Goal: Task Accomplishment & Management: Manage account settings

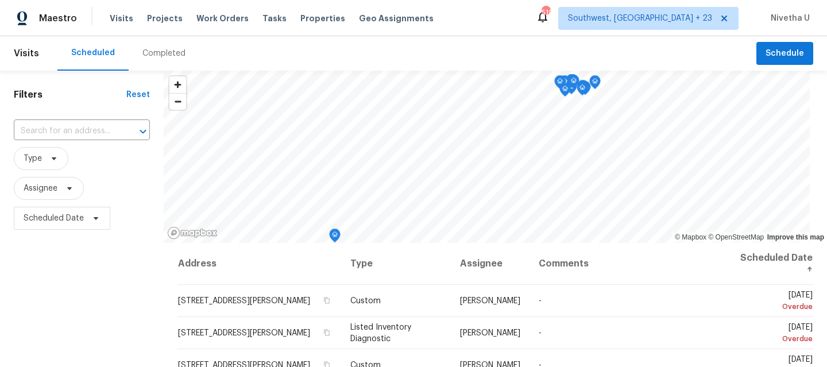
click at [159, 55] on div "Completed" at bounding box center [163, 53] width 43 height 11
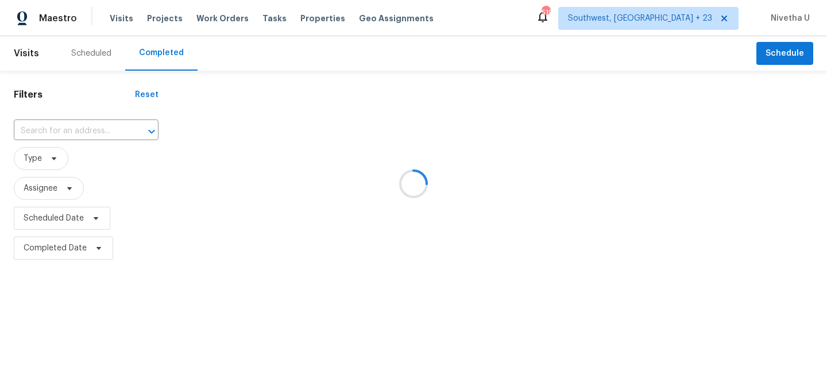
click at [210, 21] on div at bounding box center [413, 183] width 827 height 367
click at [209, 17] on div at bounding box center [413, 183] width 827 height 367
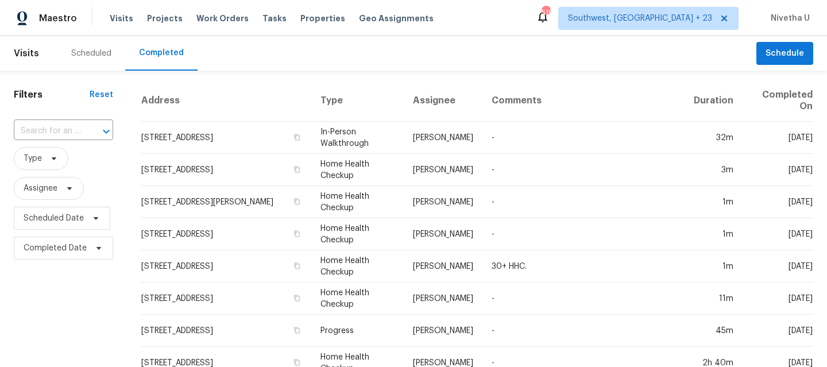
click at [209, 17] on span "Work Orders" at bounding box center [222, 18] width 52 height 11
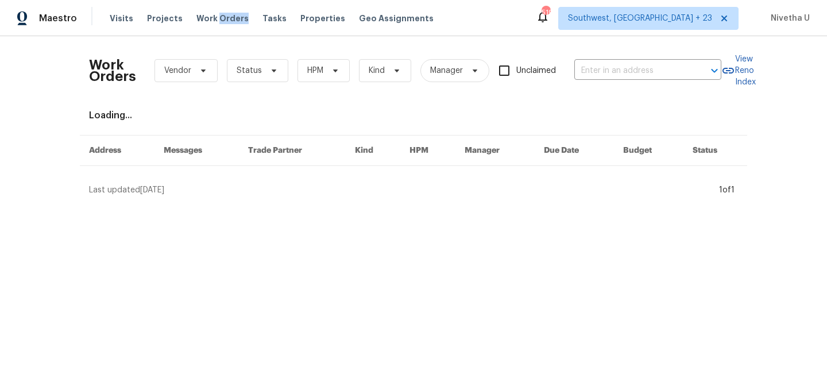
click at [209, 17] on span "Work Orders" at bounding box center [222, 18] width 52 height 11
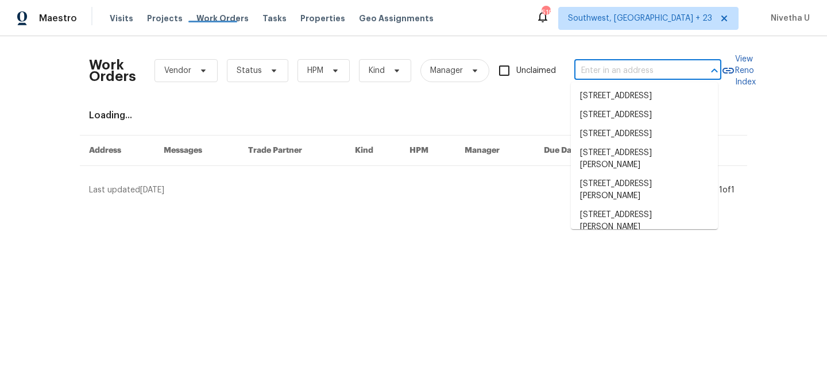
click at [613, 72] on input "text" at bounding box center [631, 71] width 115 height 18
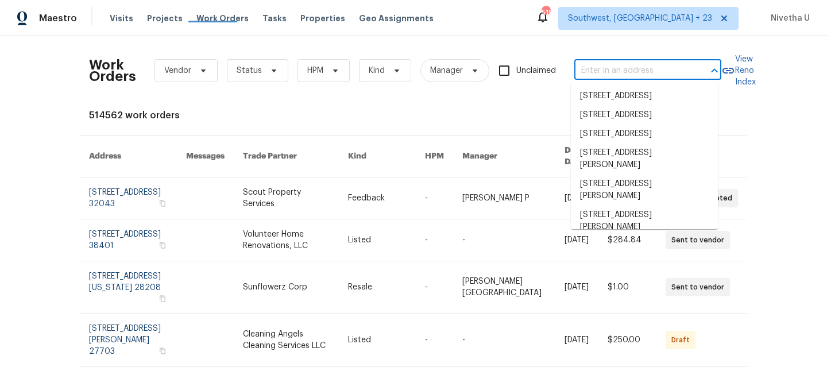
paste input "[STREET_ADDRESS][PERSON_NAME]"
type input "[STREET_ADDRESS][PERSON_NAME]"
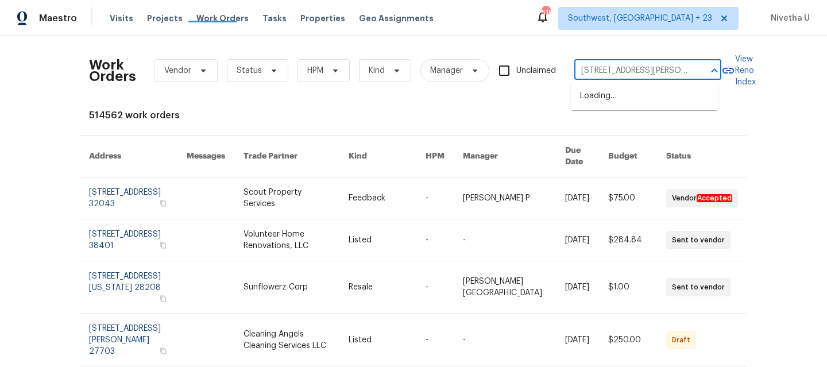
scroll to position [0, 31]
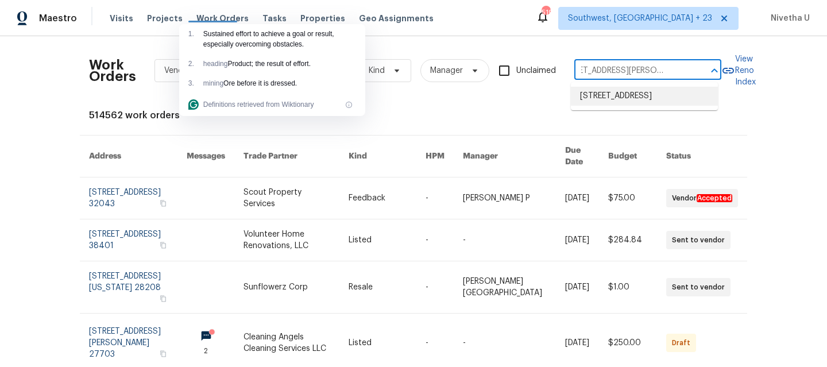
click at [623, 97] on li "[STREET_ADDRESS]" at bounding box center [644, 96] width 147 height 19
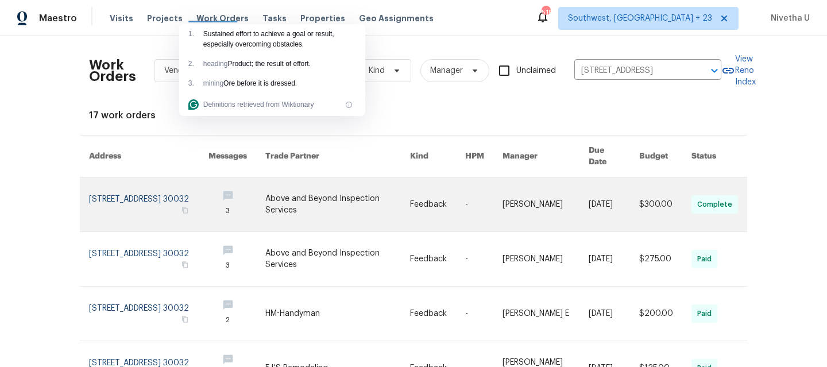
click at [107, 195] on link at bounding box center [148, 204] width 119 height 54
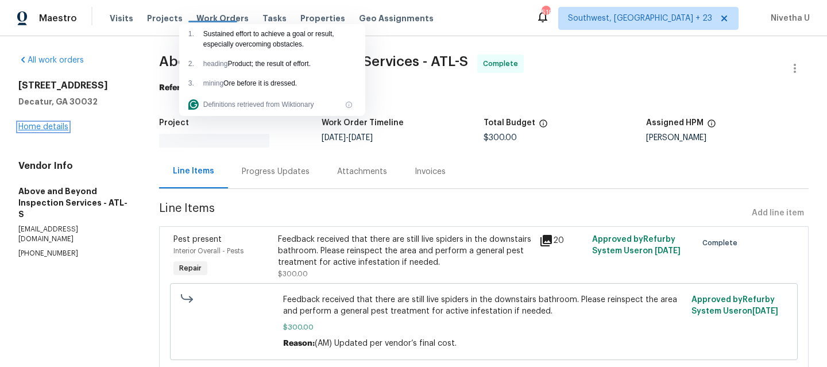
click at [31, 124] on link "Home details" at bounding box center [43, 127] width 50 height 8
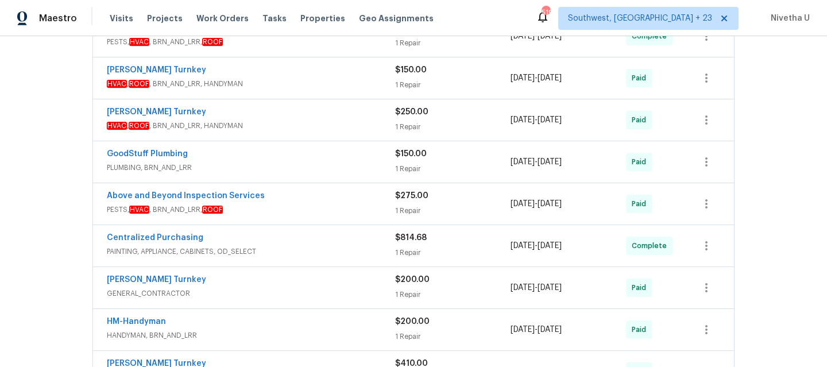
scroll to position [446, 0]
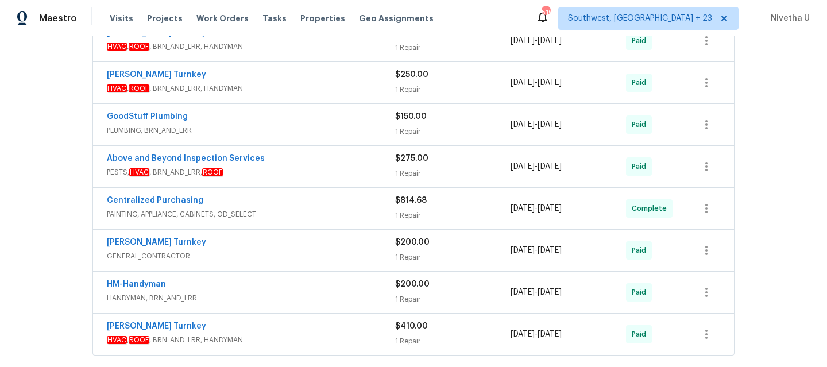
click at [269, 334] on span "HVAC , ROOF , BRN_AND_LRR, HANDYMAN" at bounding box center [251, 339] width 288 height 11
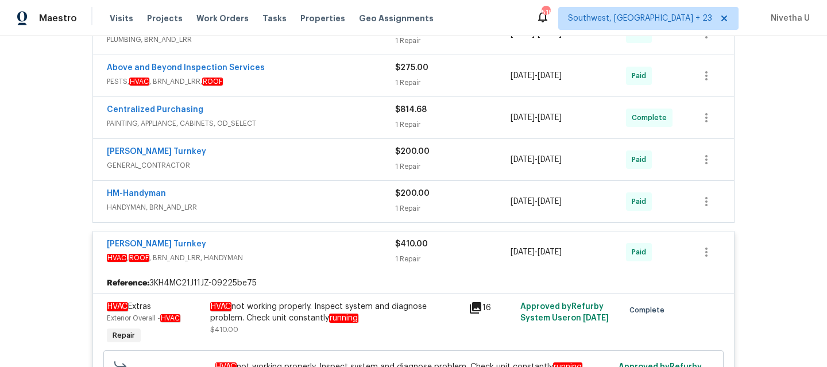
scroll to position [536, 0]
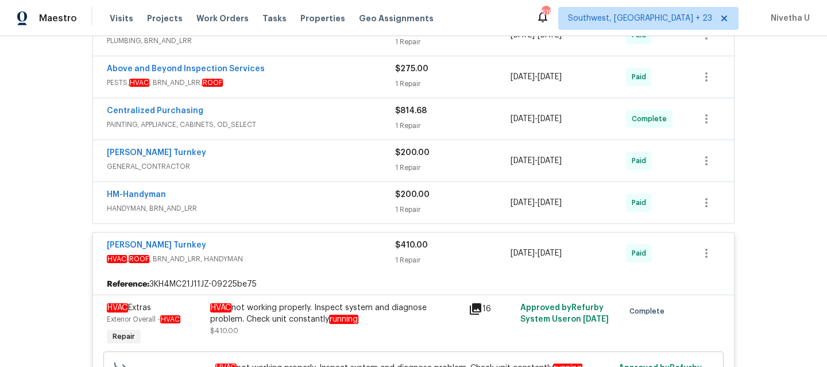
click at [291, 251] on div "[PERSON_NAME] Turnkey" at bounding box center [251, 247] width 288 height 14
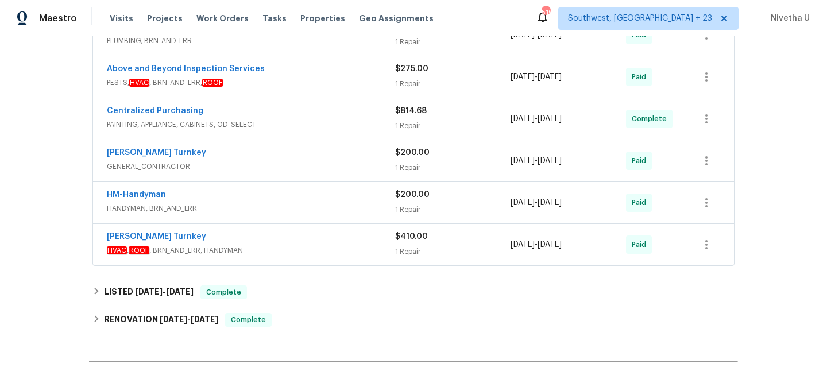
click at [290, 214] on span "HANDYMAN, BRN_AND_LRR" at bounding box center [251, 208] width 288 height 11
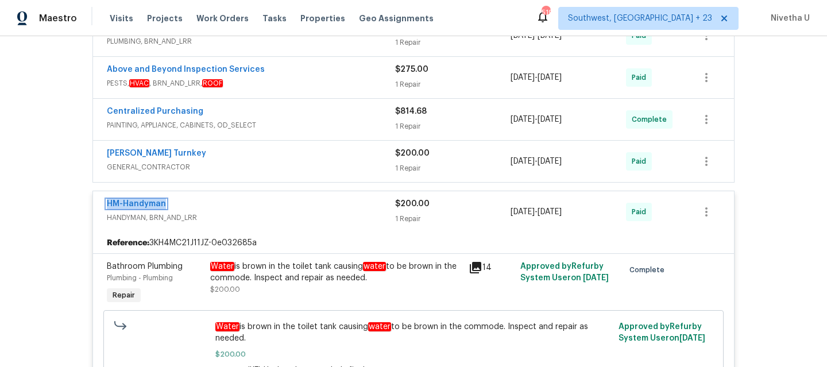
scroll to position [535, 0]
click at [313, 213] on span "HANDYMAN, BRN_AND_LRR" at bounding box center [251, 217] width 288 height 11
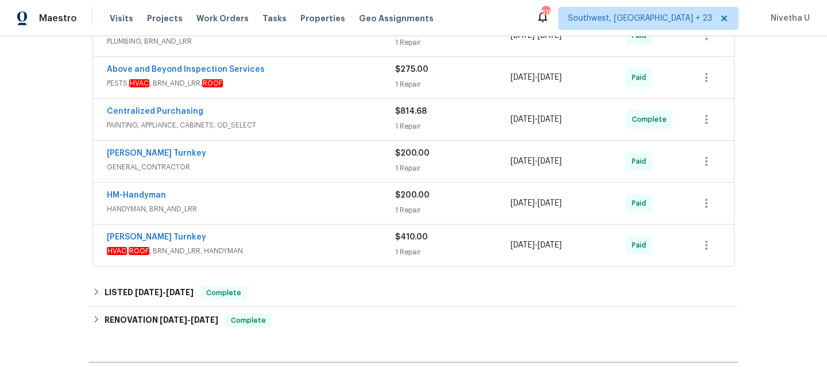
click at [306, 157] on div "[PERSON_NAME] Turnkey" at bounding box center [251, 155] width 288 height 14
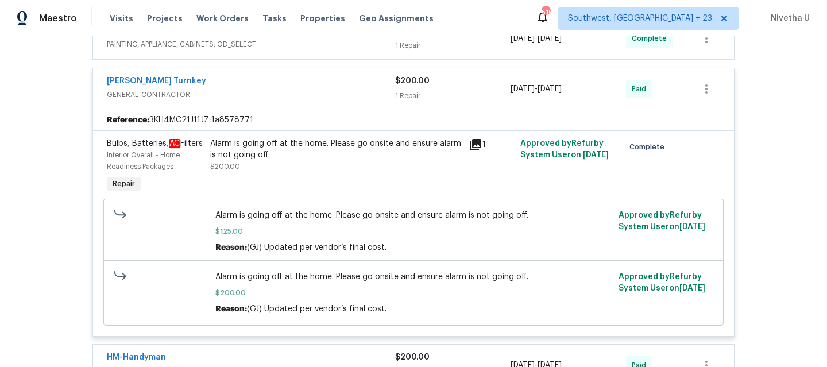
scroll to position [617, 0]
click at [325, 83] on div "[PERSON_NAME] Turnkey" at bounding box center [251, 81] width 288 height 14
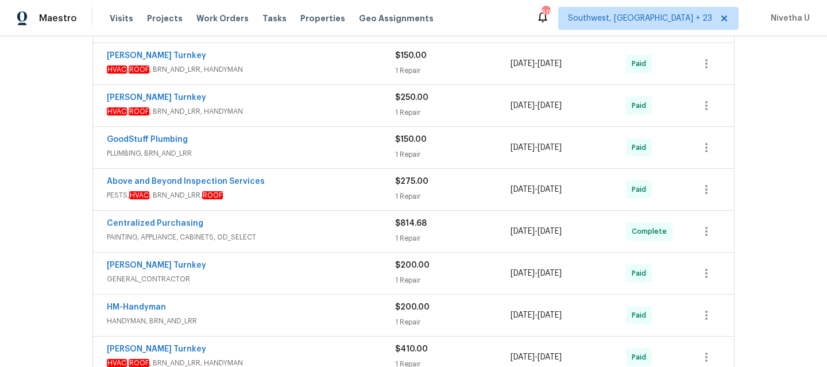
scroll to position [423, 0]
click at [312, 222] on div "Centralized Purchasing" at bounding box center [251, 225] width 288 height 14
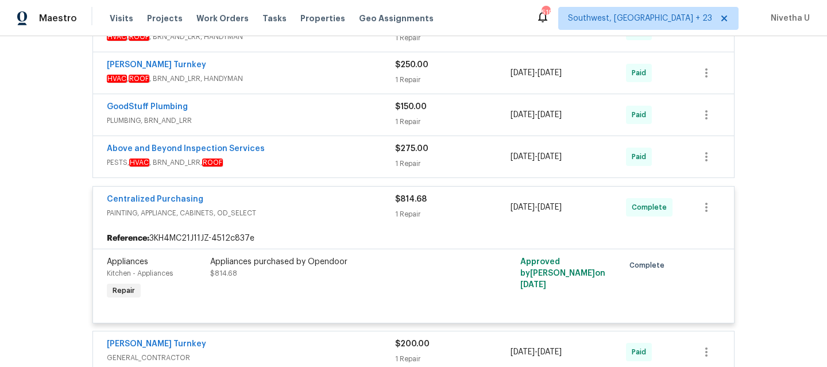
scroll to position [441, 0]
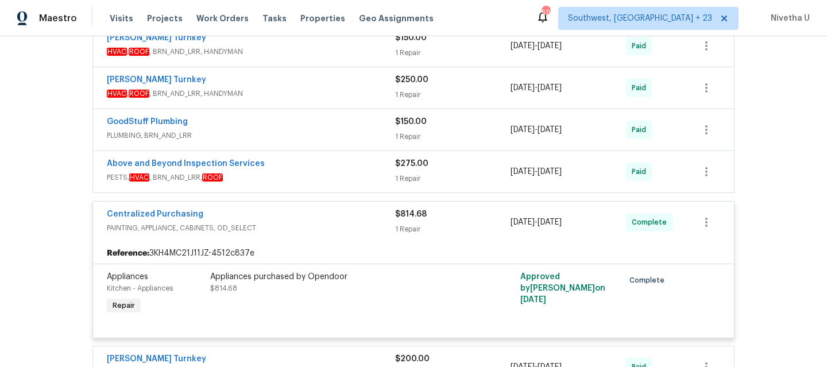
click at [301, 217] on div "Centralized Purchasing" at bounding box center [251, 216] width 288 height 14
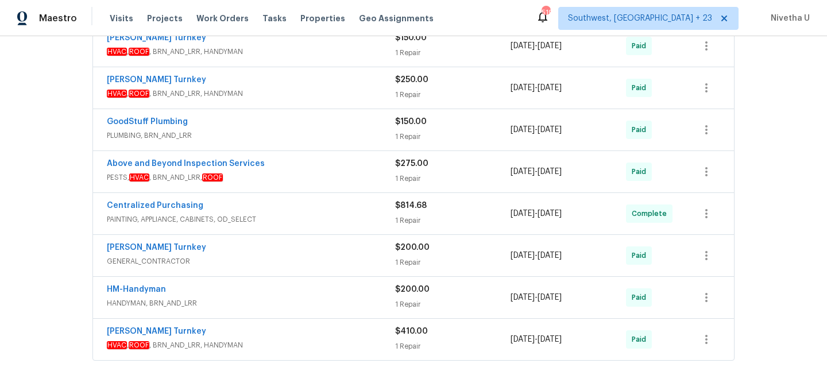
click at [300, 176] on span "PESTS, HVAC , BRN_AND_LRR, ROOF" at bounding box center [251, 177] width 288 height 11
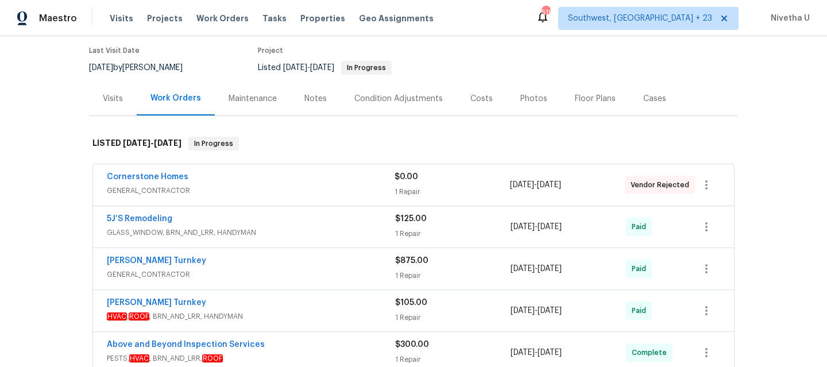
scroll to position [465, 0]
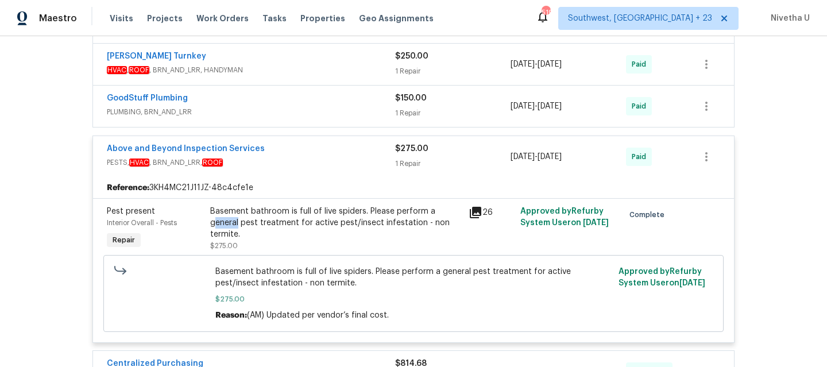
drag, startPoint x: 431, startPoint y: 209, endPoint x: 456, endPoint y: 211, distance: 25.4
click at [456, 211] on div "Basement bathroom is full of live spiders. Please perform a general pest treatm…" at bounding box center [336, 223] width 252 height 34
click at [450, 245] on div "Basement bathroom is full of live spiders. Please perform a general pest treatm…" at bounding box center [336, 228] width 258 height 53
drag, startPoint x: 430, startPoint y: 212, endPoint x: 298, endPoint y: 224, distance: 132.7
click at [298, 224] on div "Basement bathroom is full of live spiders. Please perform a general pest treatm…" at bounding box center [336, 223] width 252 height 34
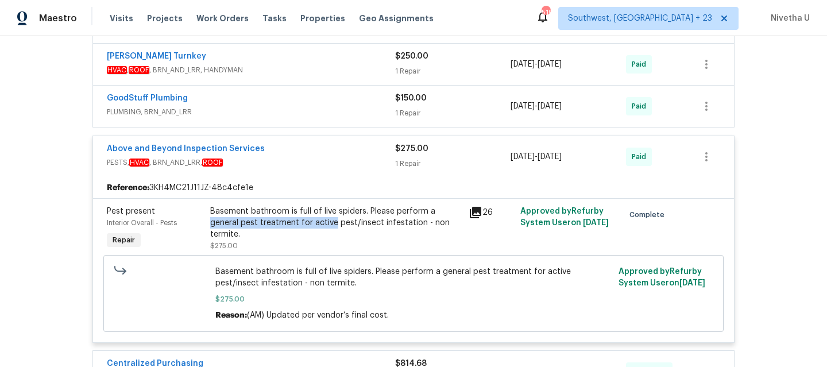
copy div "general pest treatment for active"
drag, startPoint x: 314, startPoint y: 213, endPoint x: 357, endPoint y: 213, distance: 43.7
click at [357, 213] on div "Basement bathroom is full of live spiders. Please perform a general pest treatm…" at bounding box center [336, 223] width 252 height 34
copy div "live spiders"
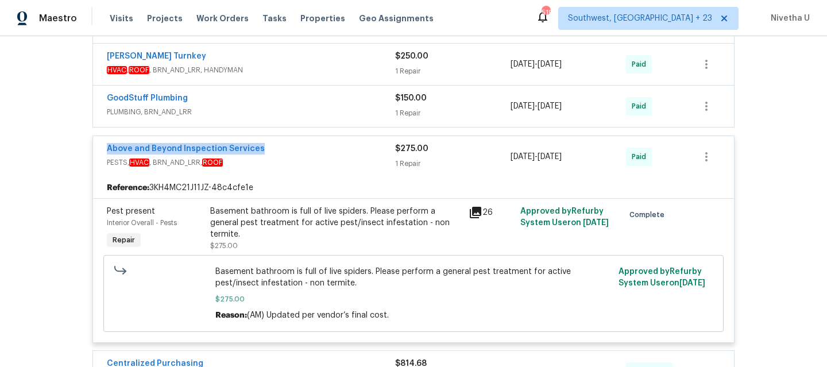
drag, startPoint x: 304, startPoint y: 151, endPoint x: 94, endPoint y: 151, distance: 210.8
click at [94, 151] on div "Above and Beyond Inspection Services PESTS, HVAC , BRN_AND_LRR, ROOF $275.00 1 …" at bounding box center [413, 156] width 641 height 41
copy link "Above and Beyond Inspection Services"
click at [305, 166] on span "PESTS, HVAC , BRN_AND_LRR, ROOF" at bounding box center [251, 162] width 288 height 11
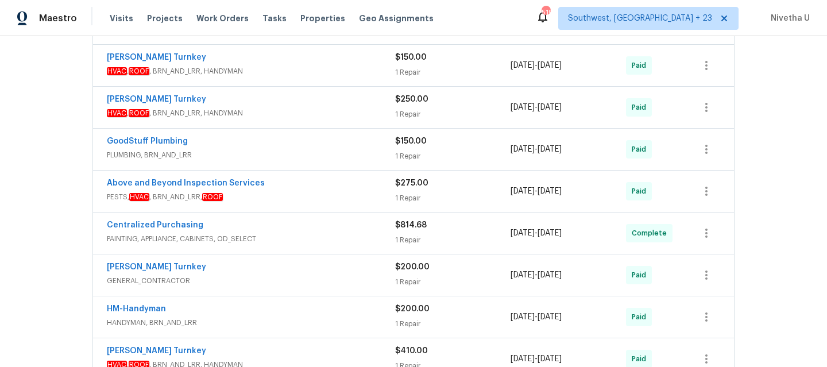
scroll to position [420, 0]
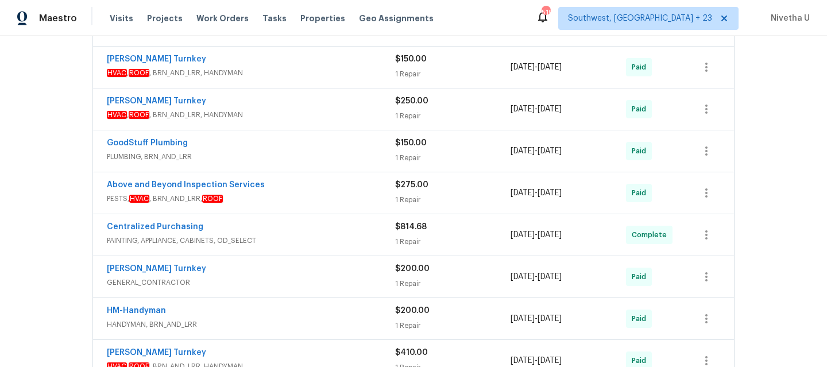
click at [298, 149] on div "GoodStuff Plumbing" at bounding box center [251, 144] width 288 height 14
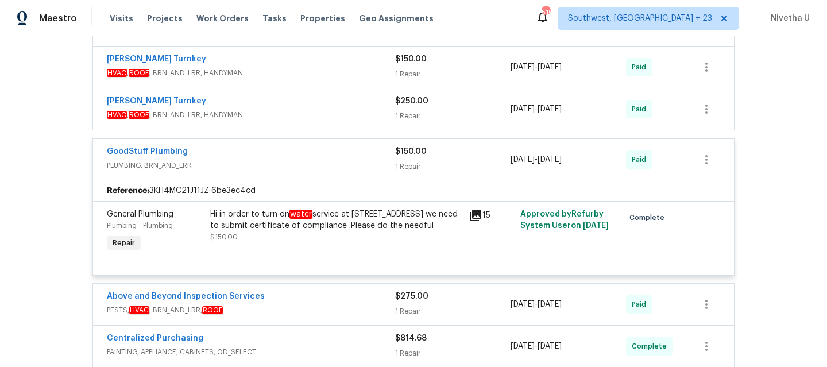
click at [300, 178] on div "GoodStuff Plumbing PLUMBING, BRN_AND_LRR $150.00 1 Repair [DATE] - [DATE] Paid" at bounding box center [413, 159] width 641 height 41
click at [298, 167] on span "PLUMBING, BRN_AND_LRR" at bounding box center [251, 165] width 288 height 11
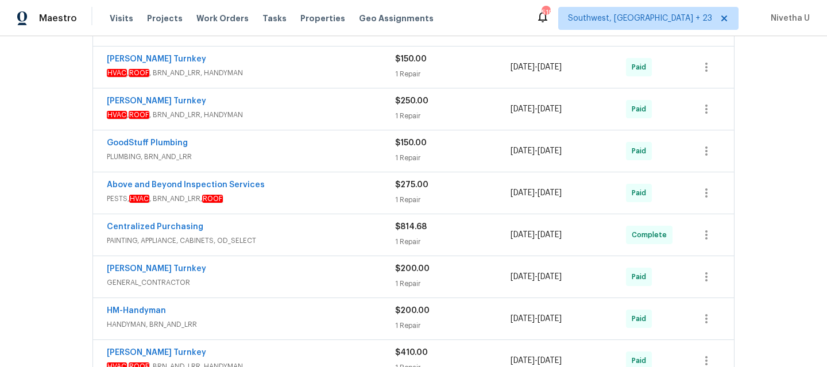
click at [299, 117] on span "HVAC , ROOF , BRN_AND_LRR, HANDYMAN" at bounding box center [251, 114] width 288 height 11
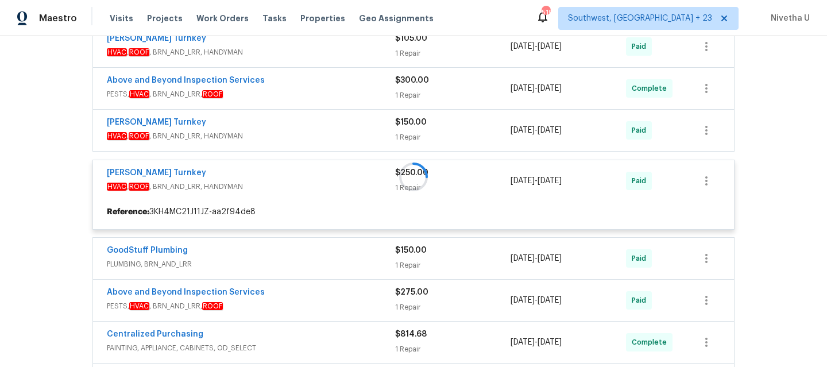
scroll to position [334, 0]
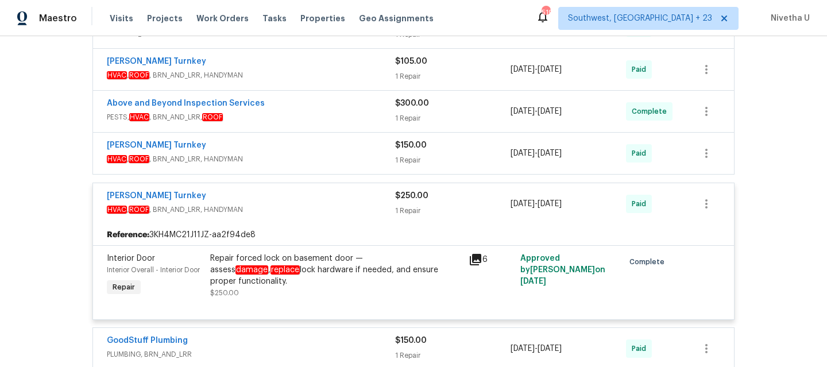
click at [304, 205] on span "HVAC , ROOF , BRN_AND_LRR, HANDYMAN" at bounding box center [251, 209] width 288 height 11
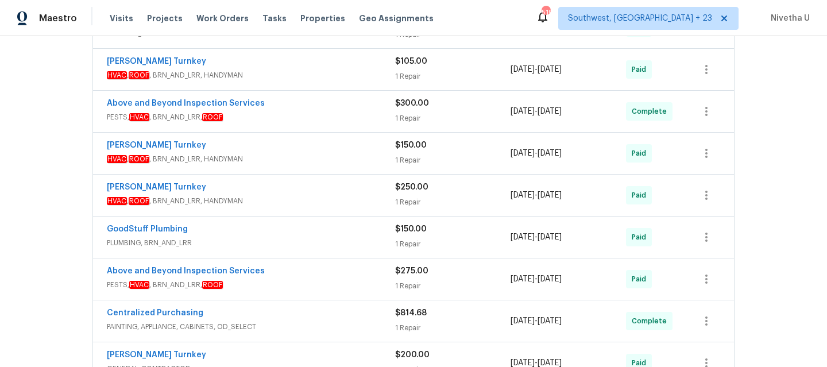
click at [313, 155] on span "HVAC , ROOF , BRN_AND_LRR, HANDYMAN" at bounding box center [251, 158] width 288 height 11
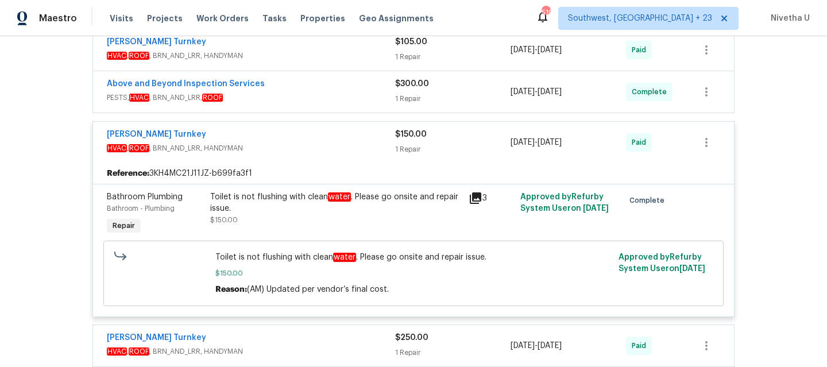
scroll to position [355, 0]
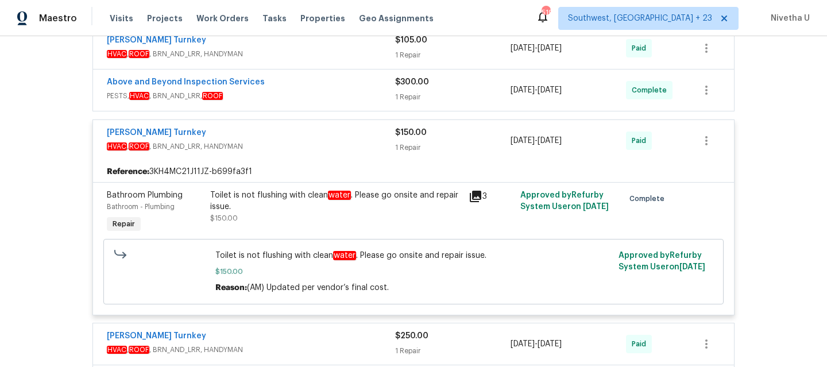
click at [315, 136] on div "[PERSON_NAME] Turnkey" at bounding box center [251, 134] width 288 height 14
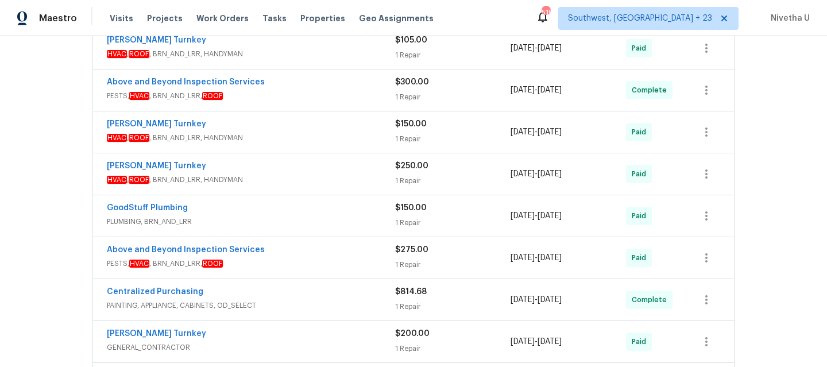
click at [308, 91] on span "PESTS, HVAC , BRN_AND_LRR, ROOF" at bounding box center [251, 95] width 288 height 11
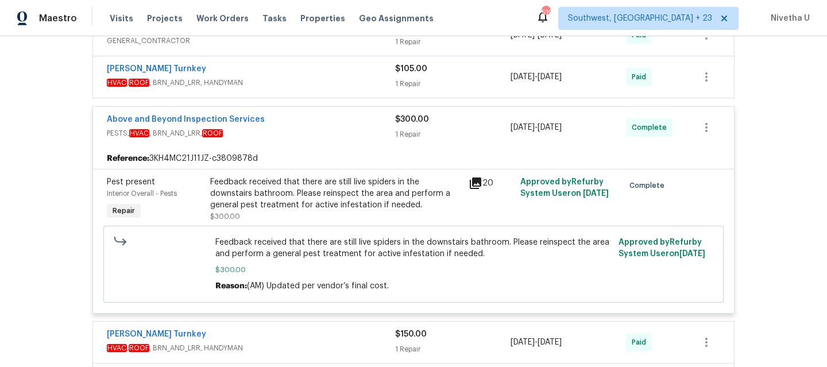
scroll to position [250, 0]
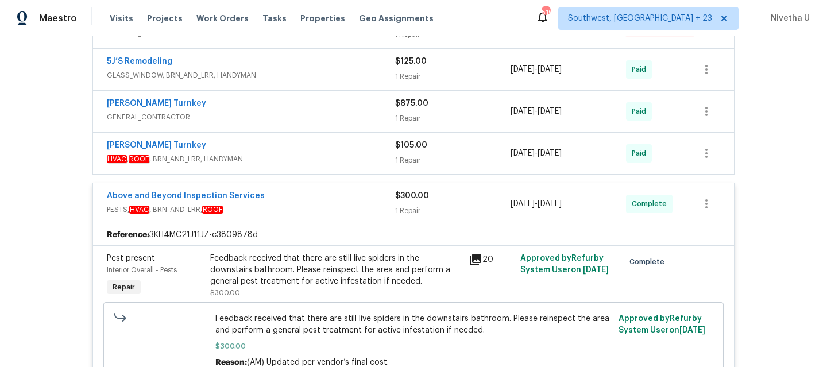
click at [353, 211] on span "PESTS, HVAC , BRN_AND_LRR, ROOF" at bounding box center [251, 209] width 288 height 11
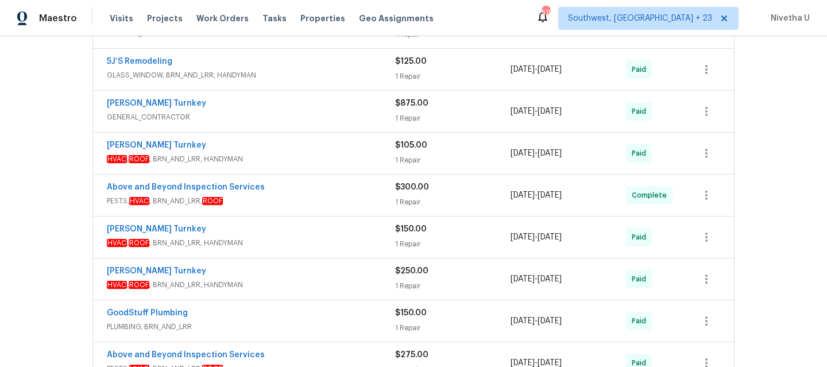
click at [335, 168] on div "[PERSON_NAME] Turnkey HVAC , ROOF , BRN_AND_LRR, HANDYMAN $105.00 1 Repair [DAT…" at bounding box center [413, 153] width 641 height 41
click at [335, 159] on span "HVAC , ROOF , BRN_AND_LRR, HANDYMAN" at bounding box center [251, 158] width 288 height 11
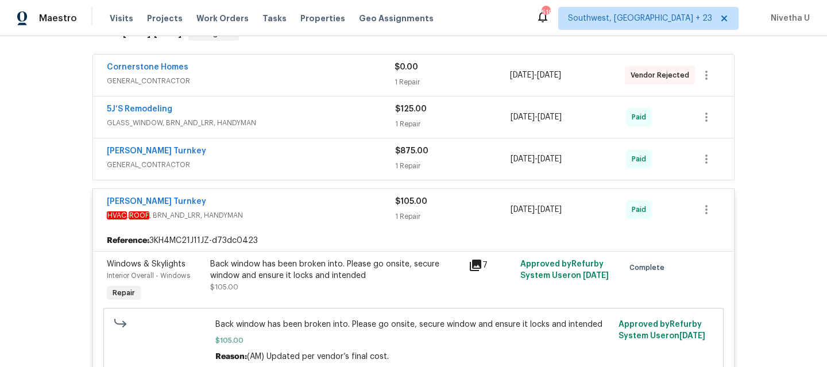
scroll to position [201, 0]
click at [338, 211] on span "HVAC , ROOF , BRN_AND_LRR, HANDYMAN" at bounding box center [251, 216] width 288 height 11
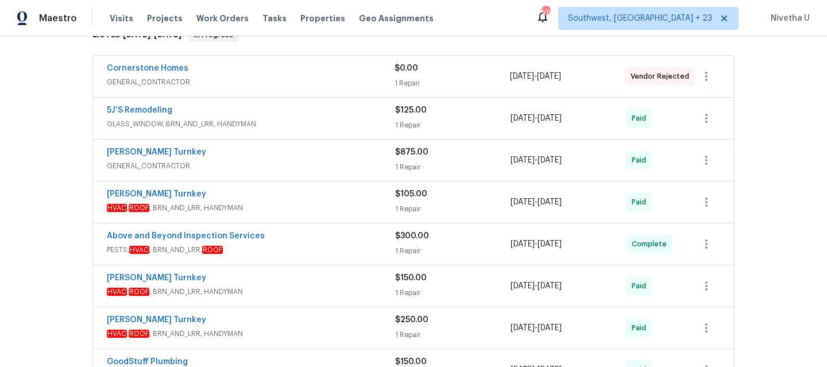
click at [321, 153] on div "[PERSON_NAME] Turnkey" at bounding box center [251, 153] width 288 height 14
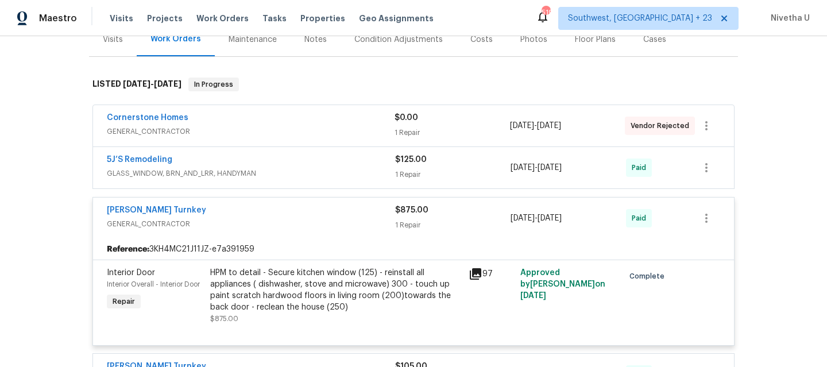
scroll to position [168, 0]
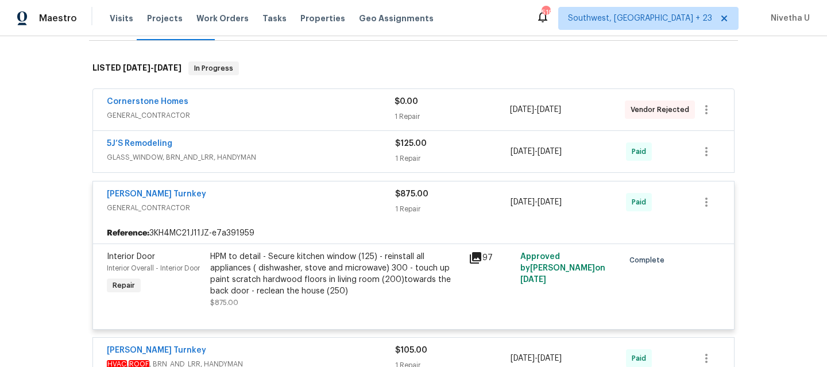
click at [327, 211] on span "GENERAL_CONTRACTOR" at bounding box center [251, 207] width 288 height 11
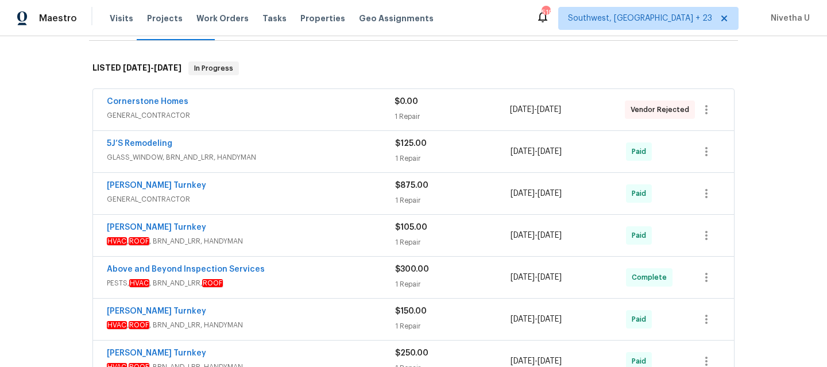
click at [316, 149] on div "5J’S Remodeling" at bounding box center [251, 145] width 288 height 14
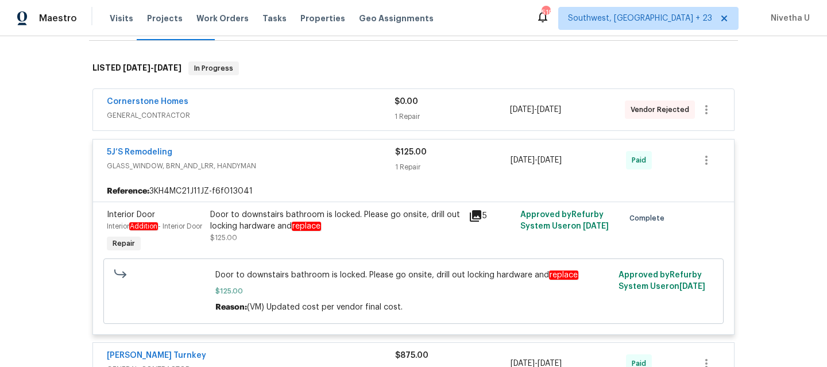
click at [315, 158] on div "5J’S Remodeling" at bounding box center [251, 153] width 288 height 14
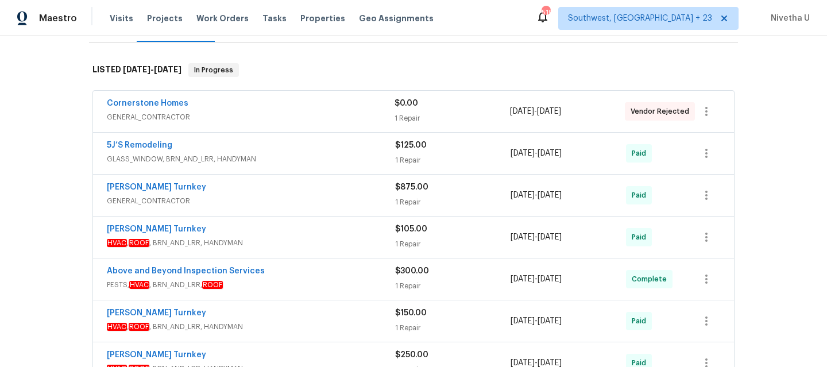
scroll to position [167, 0]
click at [280, 129] on div "Cornerstone Homes GENERAL_CONTRACTOR $0.00 1 Repair [DATE] - [DATE] Vendor Reje…" at bounding box center [413, 110] width 641 height 41
click at [278, 118] on span "GENERAL_CONTRACTOR" at bounding box center [251, 116] width 288 height 11
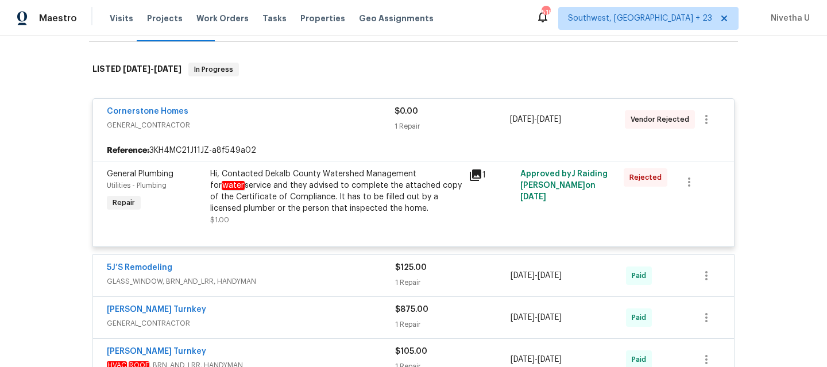
click at [283, 129] on span "GENERAL_CONTRACTOR" at bounding box center [251, 124] width 288 height 11
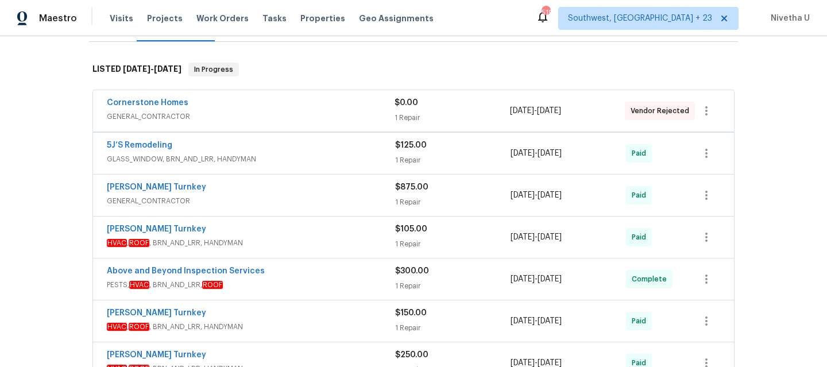
click at [280, 160] on span "GLASS_WINDOW, BRN_AND_LRR, HANDYMAN" at bounding box center [251, 158] width 288 height 11
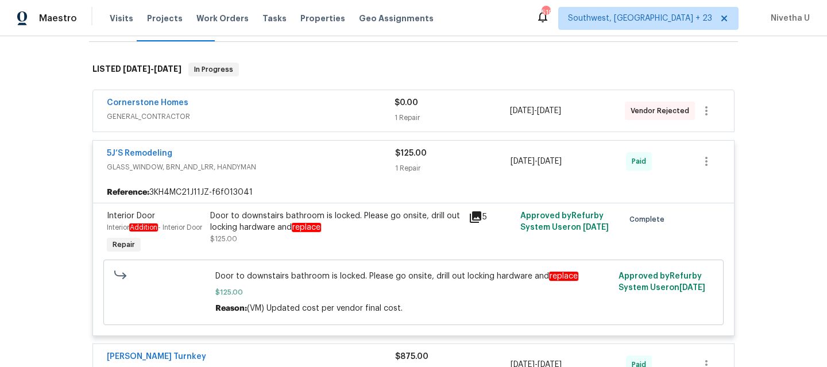
click at [277, 160] on div "5J’S Remodeling" at bounding box center [251, 155] width 288 height 14
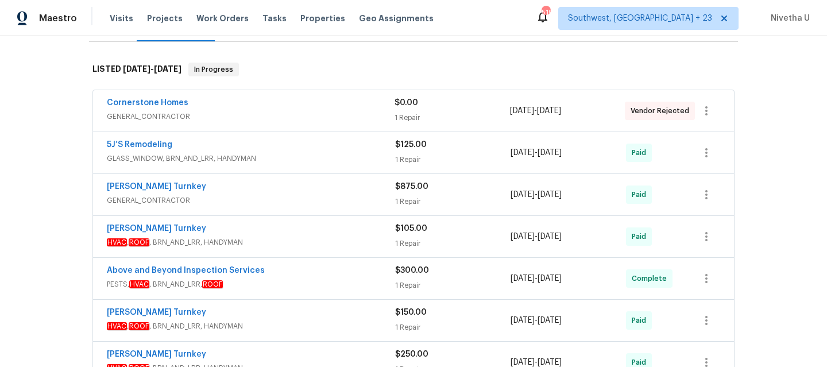
click at [279, 189] on div "[PERSON_NAME] Turnkey" at bounding box center [251, 188] width 288 height 14
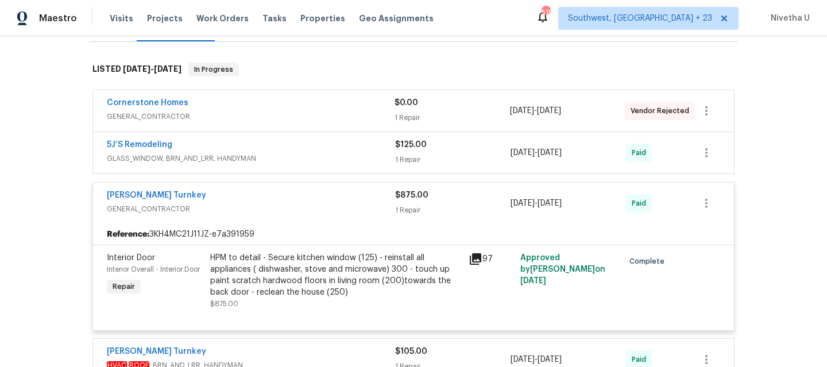
scroll to position [263, 0]
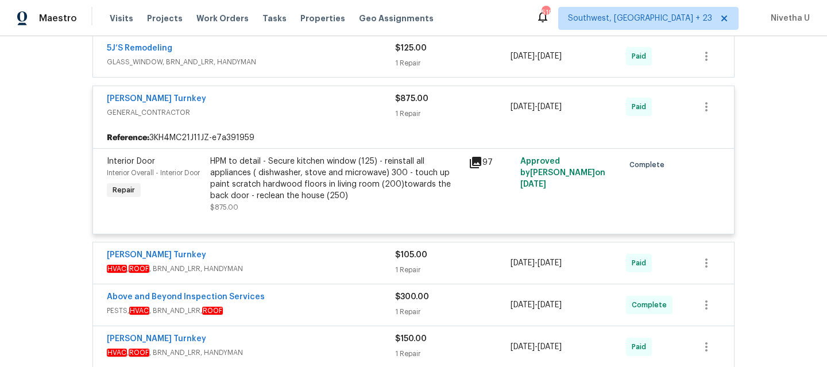
click at [276, 117] on span "GENERAL_CONTRACTOR" at bounding box center [251, 112] width 288 height 11
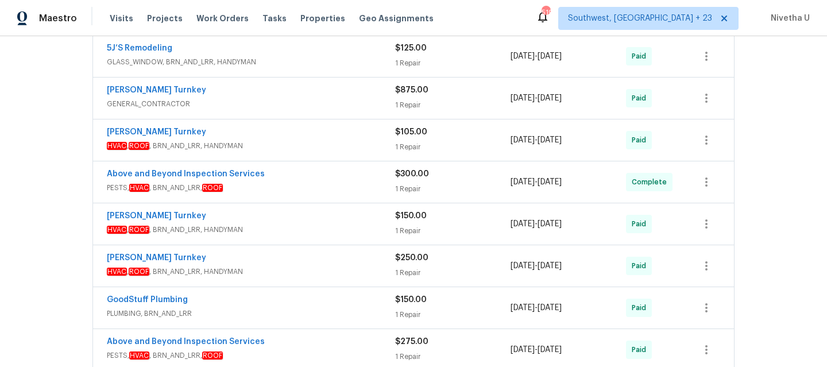
click at [282, 150] on span "HVAC , ROOF , BRN_AND_LRR, HANDYMAN" at bounding box center [251, 145] width 288 height 11
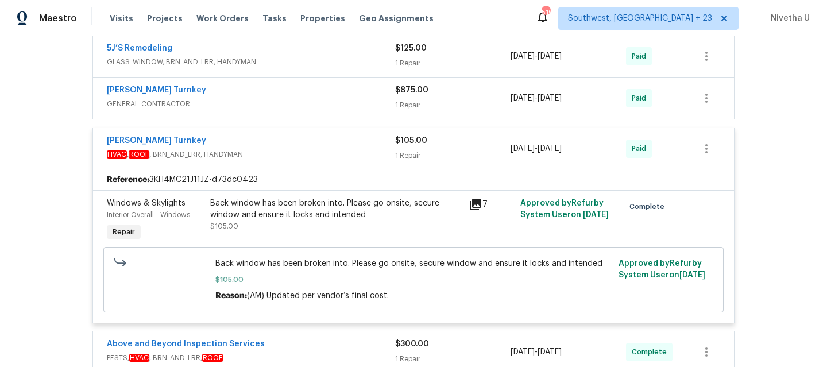
click at [282, 145] on div "[PERSON_NAME] Turnkey" at bounding box center [251, 142] width 288 height 14
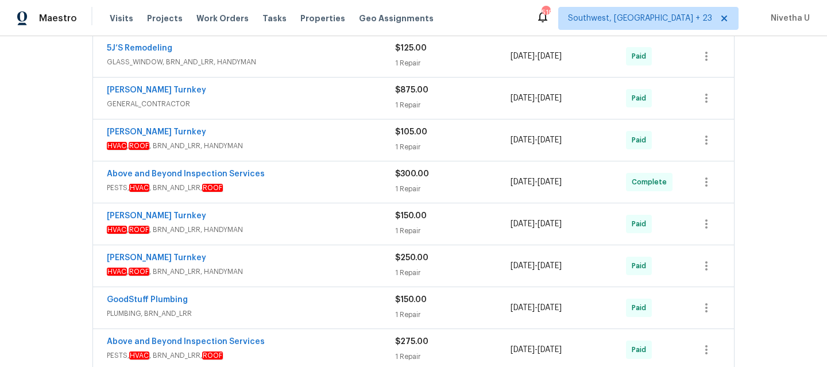
click at [291, 178] on div "Above and Beyond Inspection Services" at bounding box center [251, 175] width 288 height 14
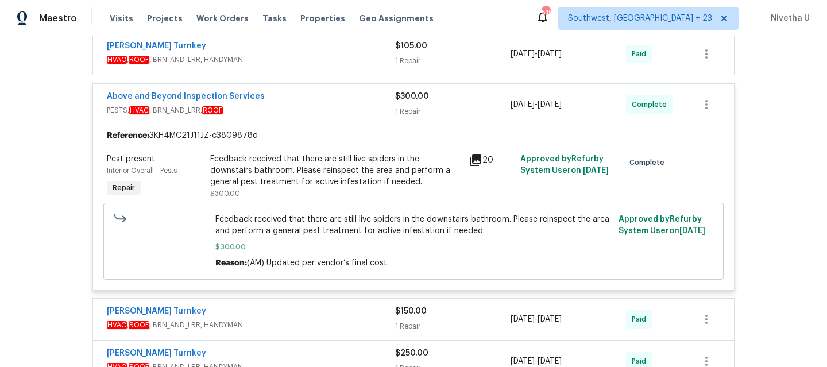
scroll to position [350, 0]
click at [297, 111] on span "PESTS, HVAC , BRN_AND_LRR, ROOF" at bounding box center [251, 109] width 288 height 11
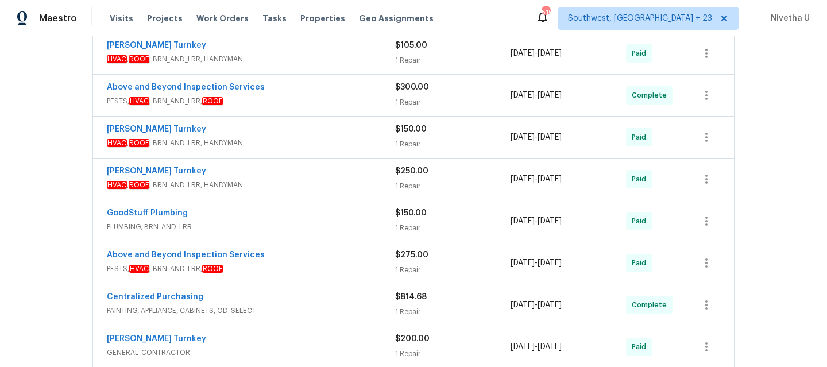
click at [297, 152] on div "[PERSON_NAME] Turnkey HVAC , ROOF , BRN_AND_LRR, HANDYMAN $150.00 1 Repair [DAT…" at bounding box center [413, 137] width 641 height 41
click at [295, 143] on span "HVAC , ROOF , BRN_AND_LRR, HANDYMAN" at bounding box center [251, 142] width 288 height 11
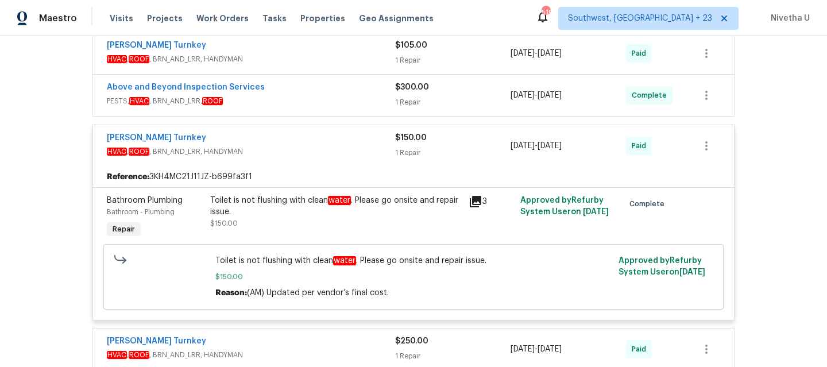
click at [298, 148] on span "HVAC , ROOF , BRN_AND_LRR, HANDYMAN" at bounding box center [251, 151] width 288 height 11
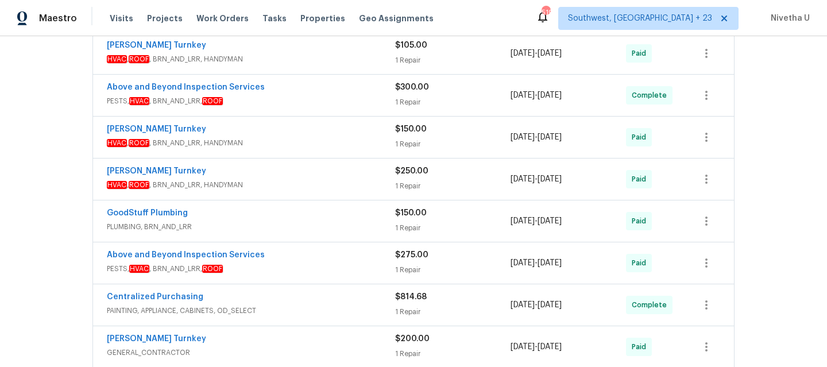
click at [299, 175] on div "[PERSON_NAME] Turnkey" at bounding box center [251, 172] width 288 height 14
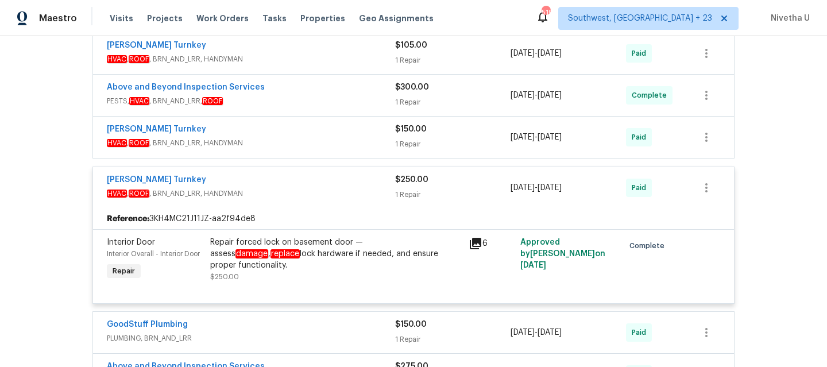
click at [303, 191] on span "HVAC , ROOF , BRN_AND_LRR, HANDYMAN" at bounding box center [251, 193] width 288 height 11
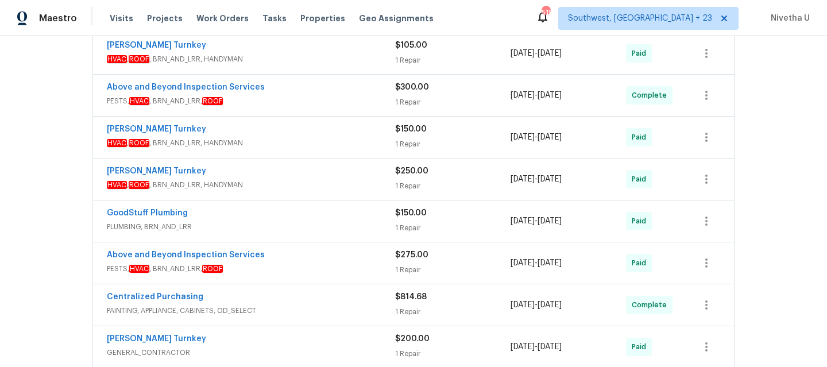
click at [305, 210] on div "GoodStuff Plumbing" at bounding box center [251, 214] width 288 height 14
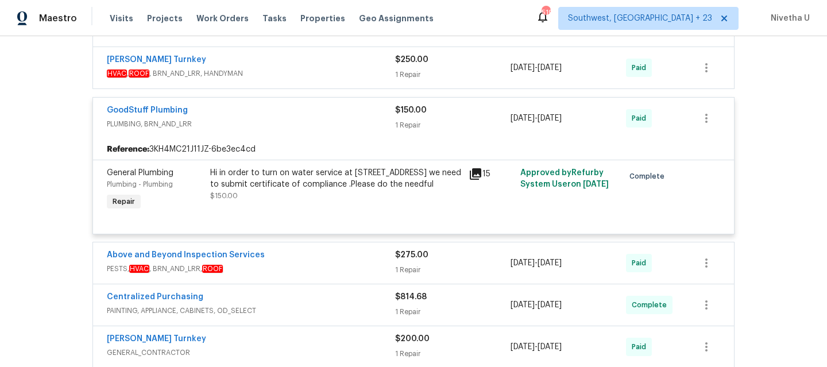
scroll to position [462, 0]
click at [311, 126] on span "PLUMBING, BRN_AND_LRR" at bounding box center [251, 122] width 288 height 11
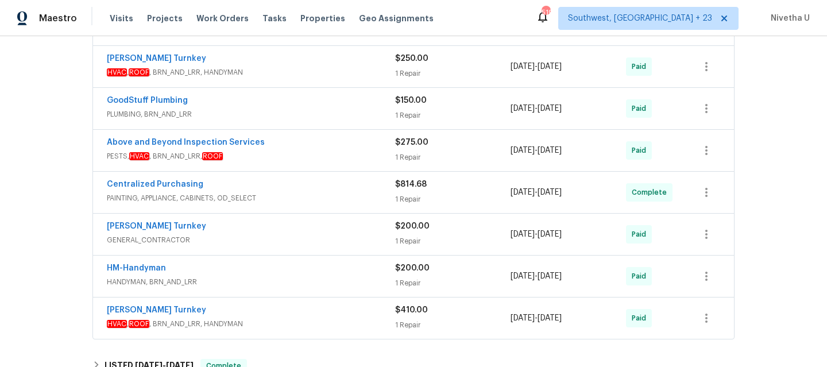
click at [310, 156] on span "PESTS, HVAC , BRN_AND_LRR, ROOF" at bounding box center [251, 155] width 288 height 11
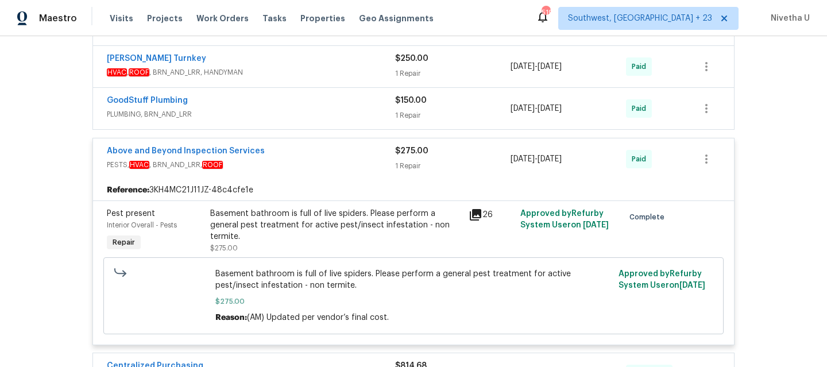
click at [310, 158] on div "Above and Beyond Inspection Services" at bounding box center [251, 152] width 288 height 14
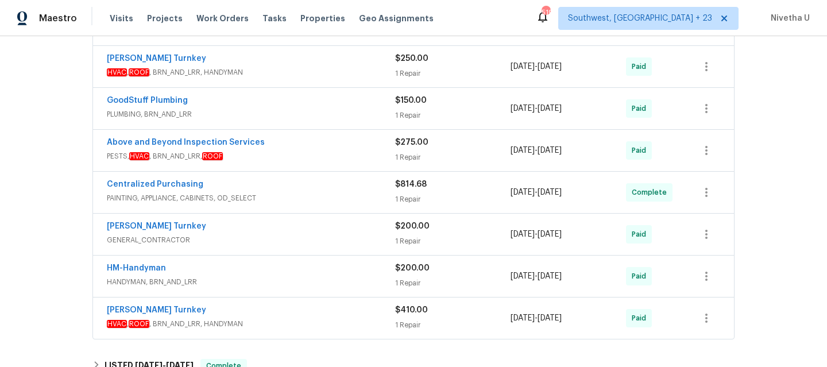
click at [314, 199] on span "PAINTING, APPLIANCE, CABINETS, OD_SELECT" at bounding box center [251, 197] width 288 height 11
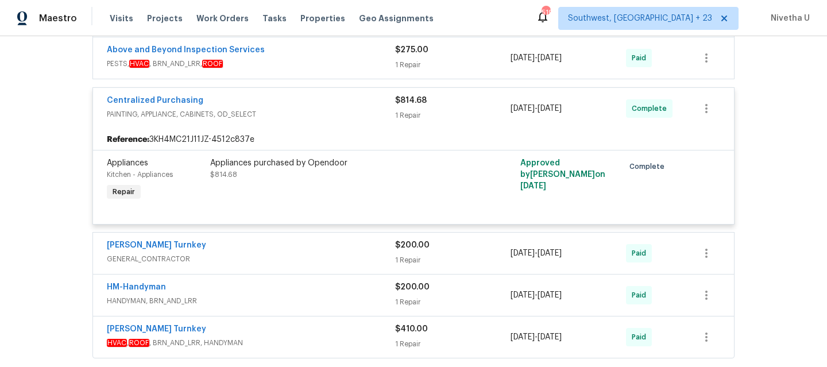
scroll to position [556, 0]
click at [315, 111] on span "PAINTING, APPLIANCE, CABINETS, OD_SELECT" at bounding box center [251, 112] width 288 height 11
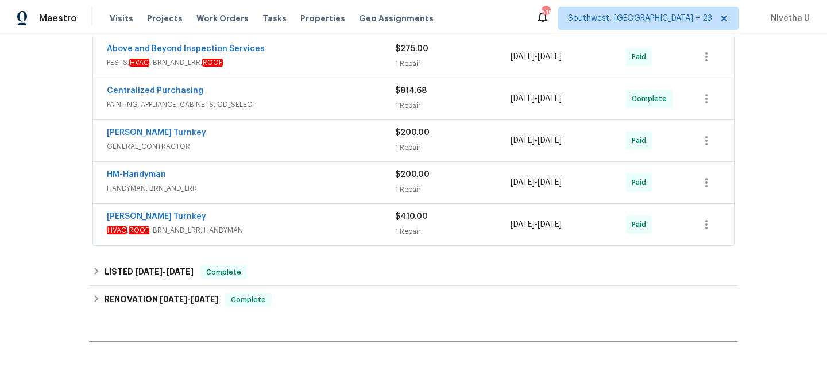
click at [317, 140] on div "[PERSON_NAME] Turnkey" at bounding box center [251, 134] width 288 height 14
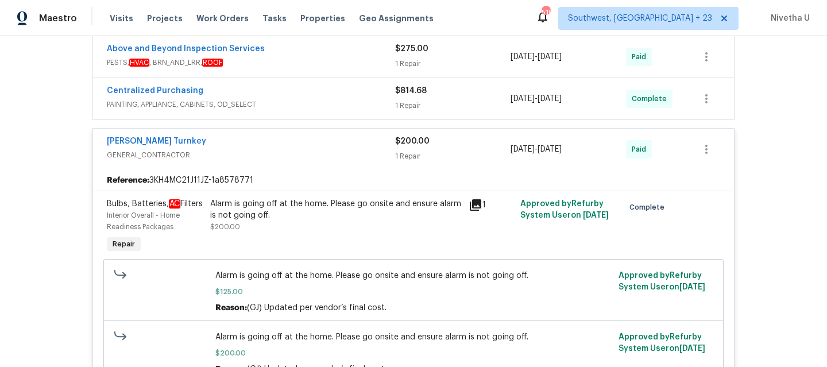
click at [308, 102] on span "PAINTING, APPLIANCE, CABINETS, OD_SELECT" at bounding box center [251, 104] width 288 height 11
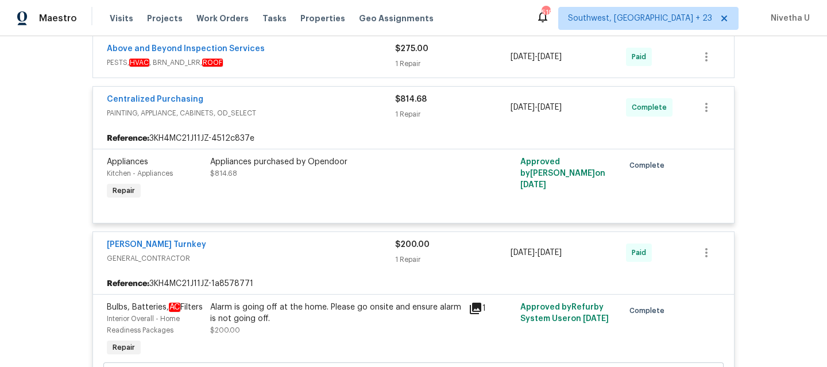
click at [310, 115] on span "PAINTING, APPLIANCE, CABINETS, OD_SELECT" at bounding box center [251, 112] width 288 height 11
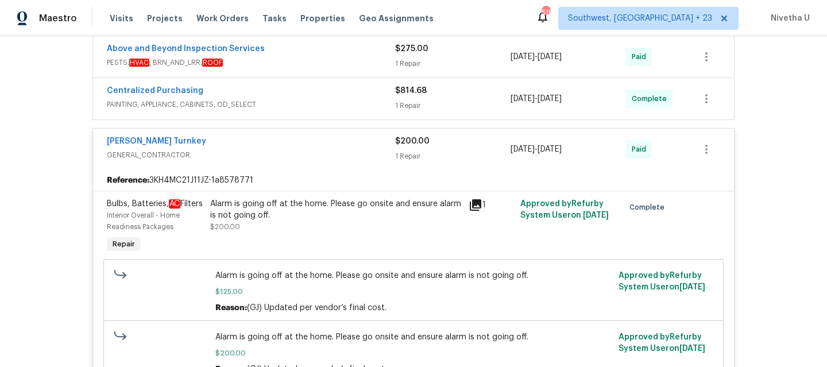
click at [308, 152] on span "GENERAL_CONTRACTOR" at bounding box center [251, 154] width 288 height 11
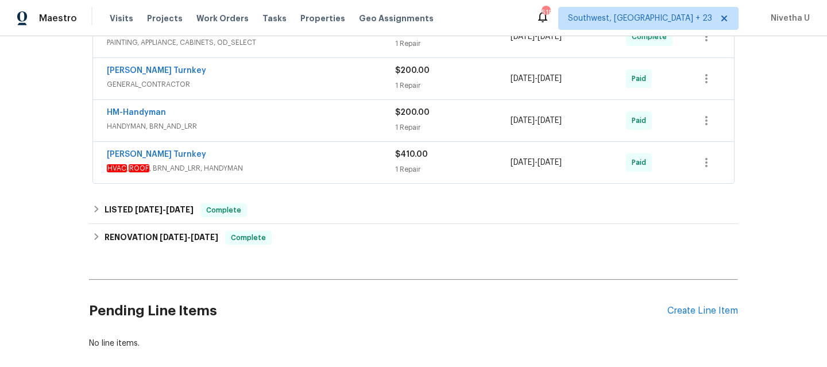
scroll to position [619, 0]
click at [296, 128] on span "HANDYMAN, BRN_AND_LRR" at bounding box center [251, 124] width 288 height 11
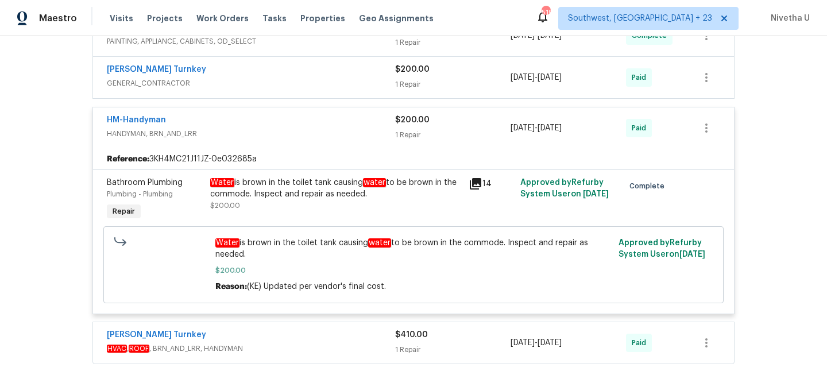
click at [296, 129] on span "HANDYMAN, BRN_AND_LRR" at bounding box center [251, 133] width 288 height 11
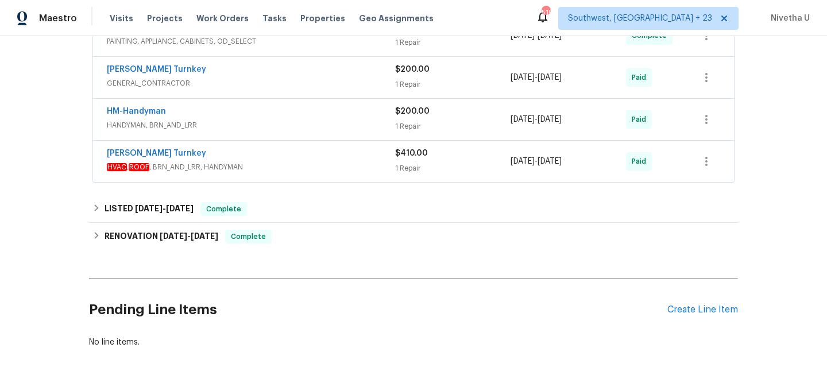
click at [296, 167] on span "HVAC , ROOF , BRN_AND_LRR, HANDYMAN" at bounding box center [251, 166] width 288 height 11
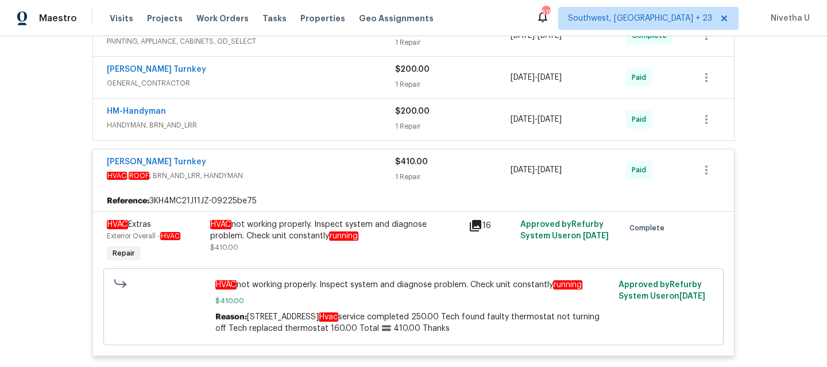
click at [291, 168] on div "[PERSON_NAME] Turnkey" at bounding box center [251, 163] width 288 height 14
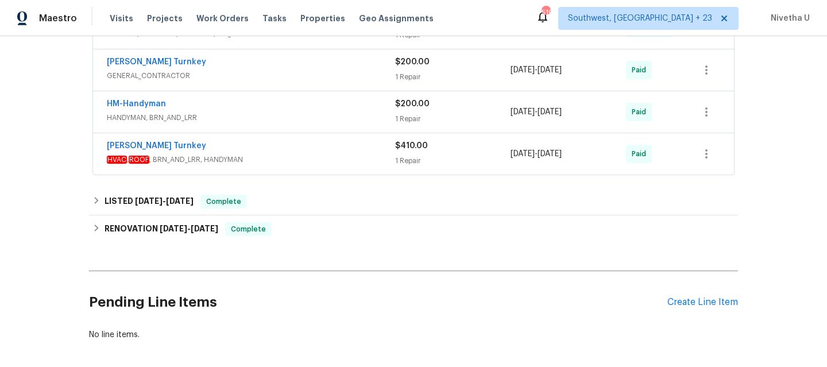
scroll to position [628, 0]
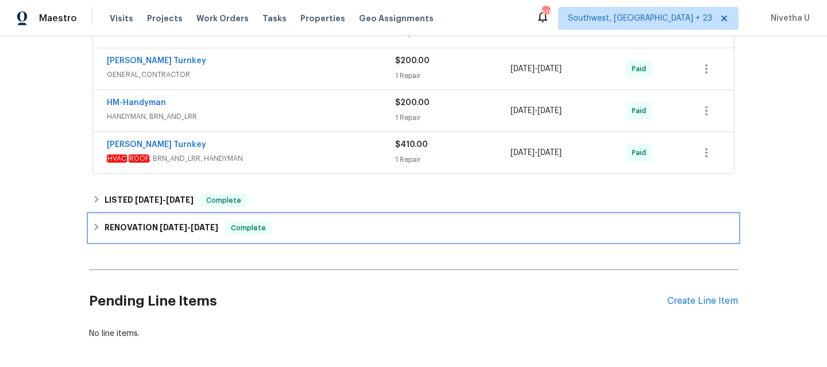
click at [268, 237] on div "RENOVATION [DATE] - [DATE] Complete" at bounding box center [413, 228] width 649 height 28
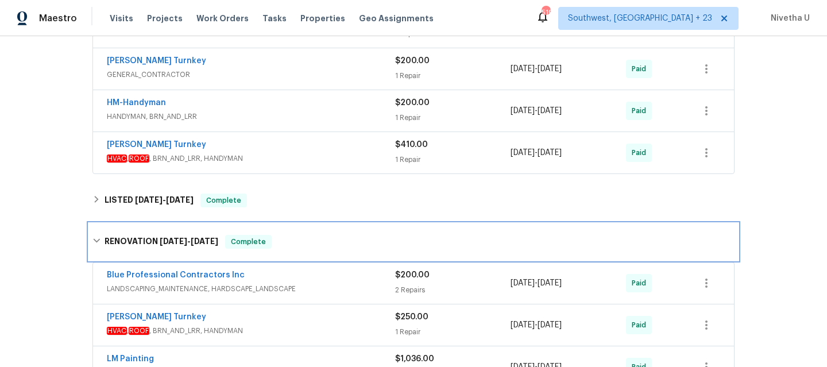
click at [268, 237] on div "Complete" at bounding box center [248, 242] width 47 height 14
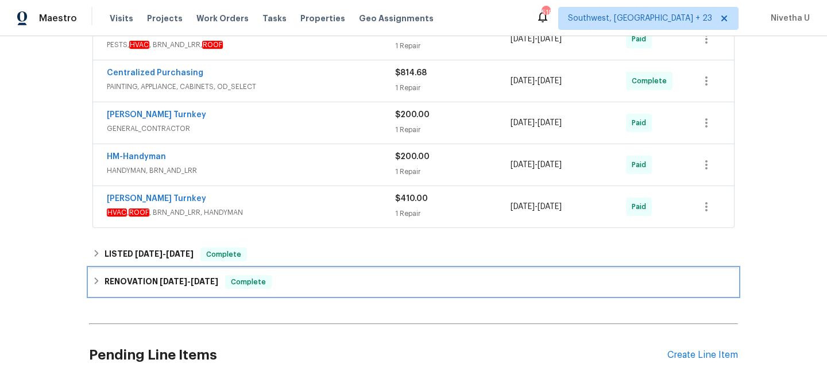
scroll to position [573, 0]
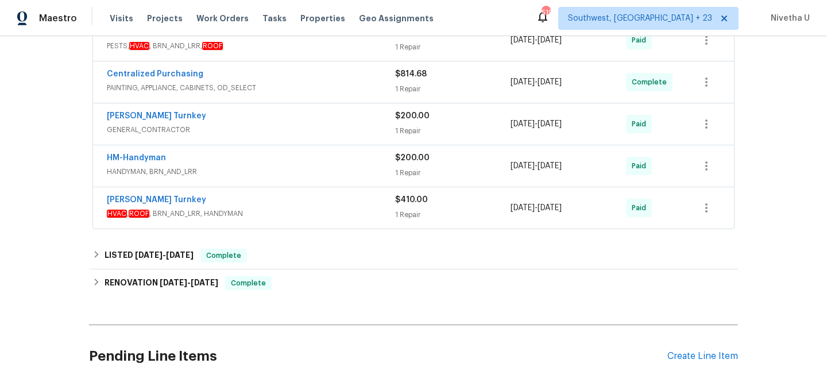
click at [268, 205] on div "[PERSON_NAME] Turnkey" at bounding box center [251, 201] width 288 height 14
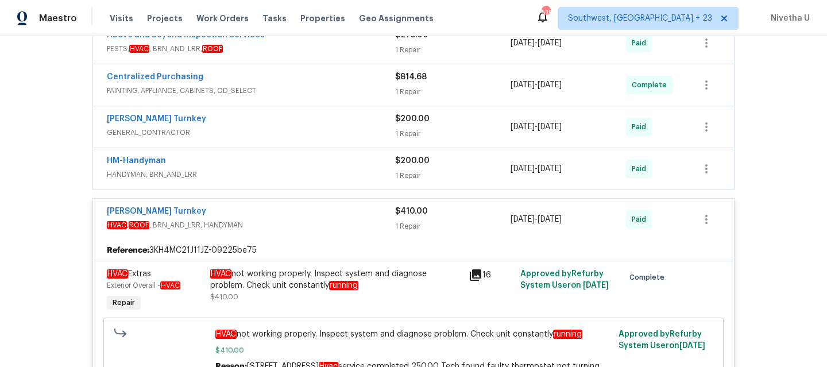
scroll to position [565, 0]
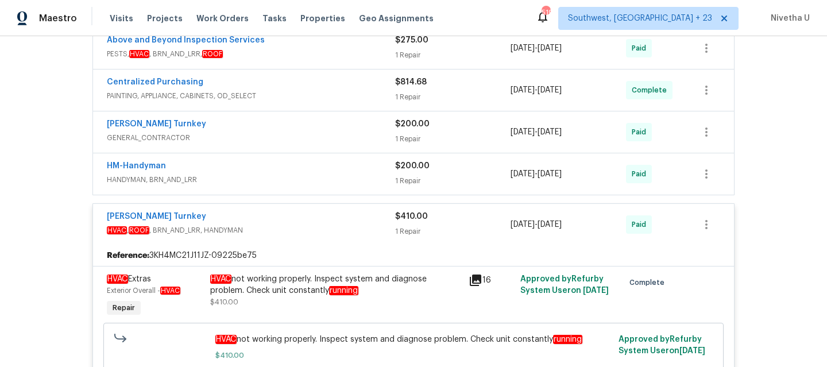
click at [286, 229] on span "HVAC , ROOF , BRN_AND_LRR, HANDYMAN" at bounding box center [251, 230] width 288 height 11
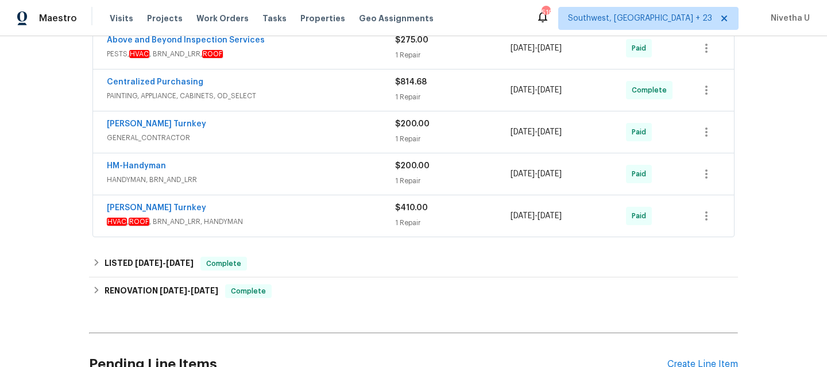
click at [279, 181] on span "HANDYMAN, BRN_AND_LRR" at bounding box center [251, 179] width 288 height 11
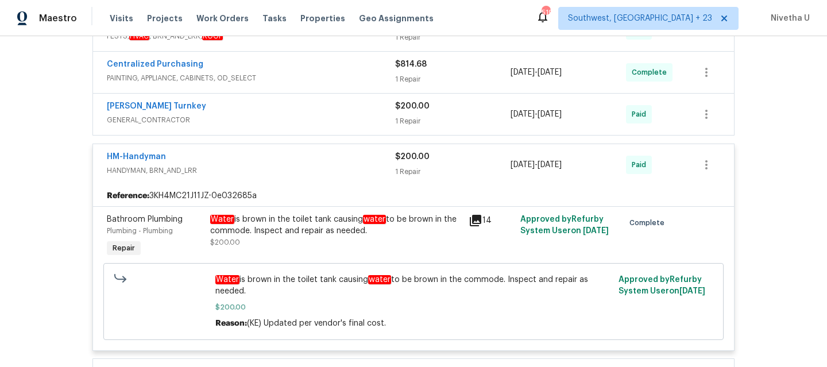
scroll to position [580, 0]
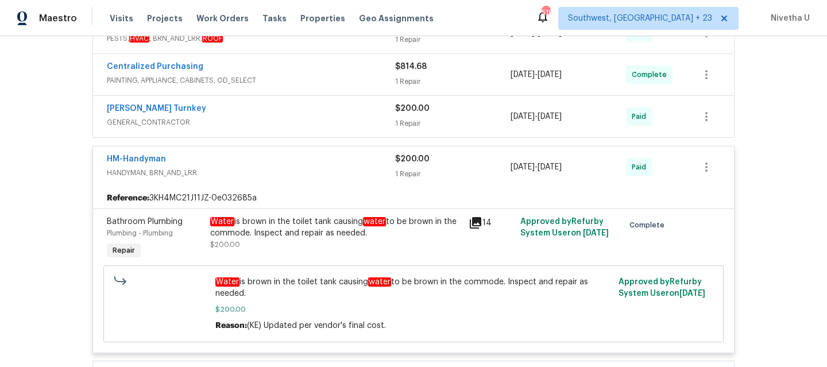
click at [270, 156] on div "HM-Handyman" at bounding box center [251, 160] width 288 height 14
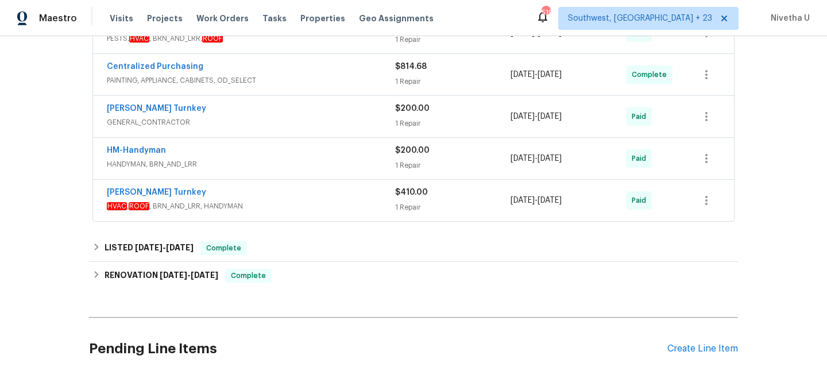
click at [261, 117] on span "GENERAL_CONTRACTOR" at bounding box center [251, 122] width 288 height 11
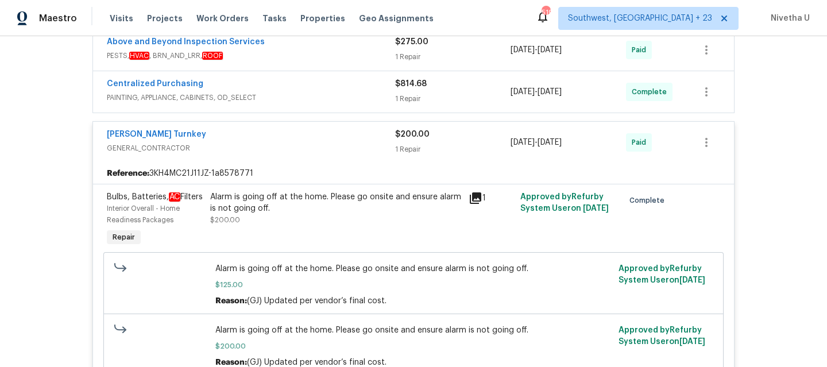
scroll to position [553, 0]
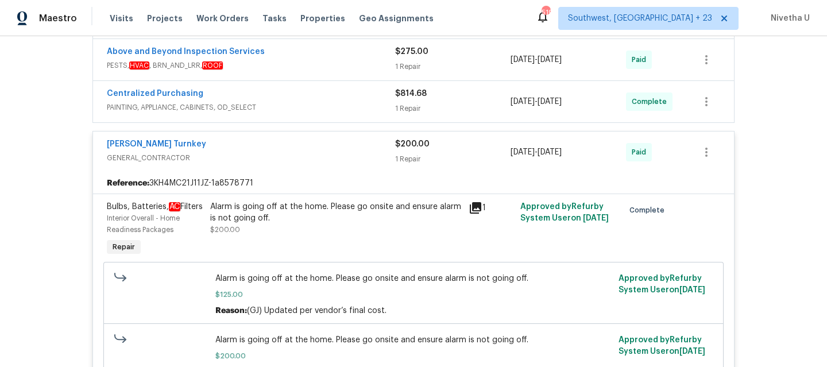
click at [261, 150] on div "[PERSON_NAME] Turnkey" at bounding box center [251, 145] width 288 height 14
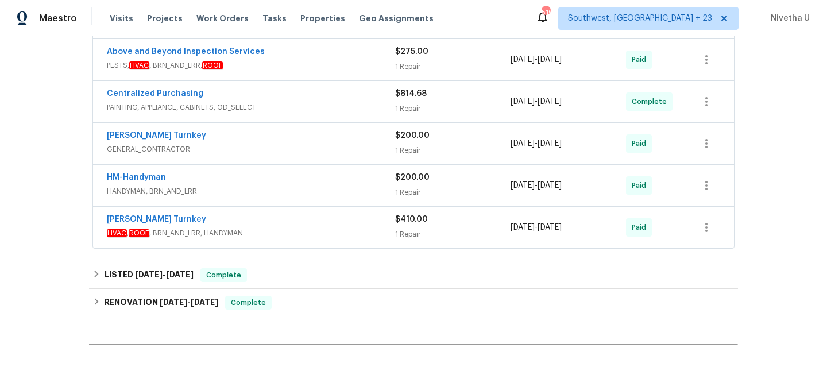
click at [285, 114] on div "Centralized Purchasing PAINTING, APPLIANCE, CABINETS, OD_SELECT" at bounding box center [251, 102] width 288 height 28
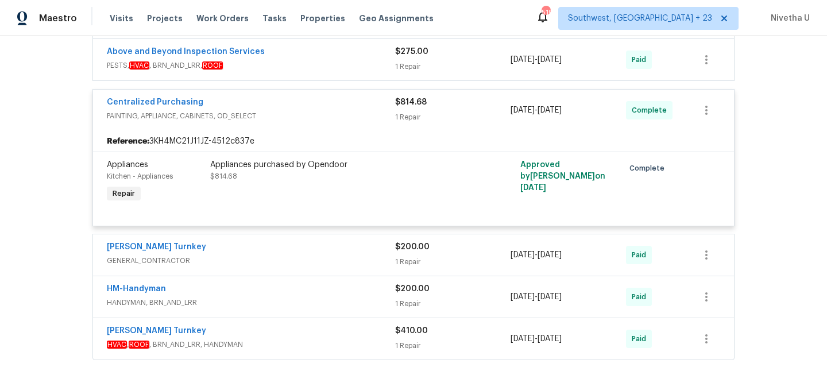
click at [306, 115] on span "PAINTING, APPLIANCE, CABINETS, OD_SELECT" at bounding box center [251, 115] width 288 height 11
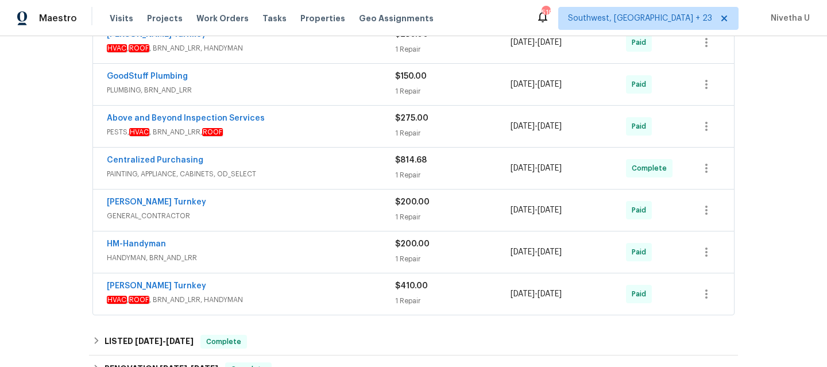
scroll to position [474, 0]
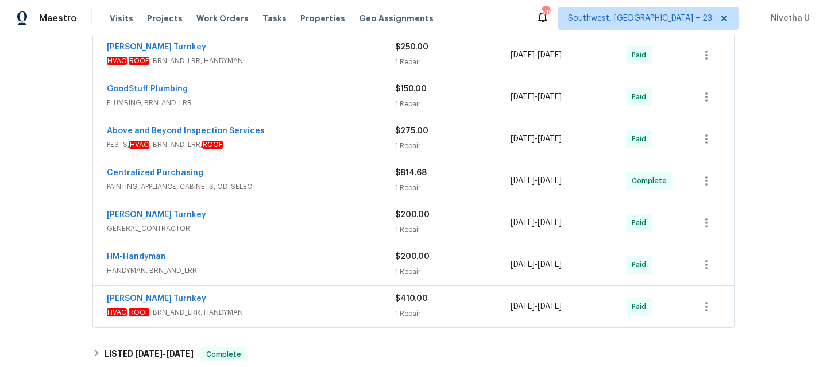
click at [306, 134] on div "Above and Beyond Inspection Services" at bounding box center [251, 132] width 288 height 14
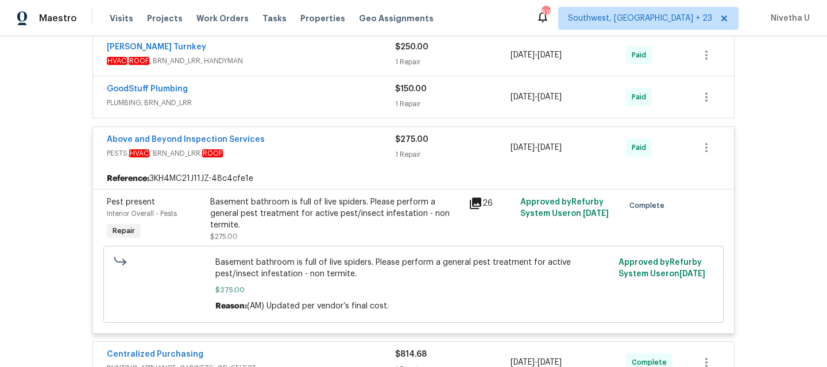
click at [304, 145] on div "Above and Beyond Inspection Services" at bounding box center [251, 141] width 288 height 14
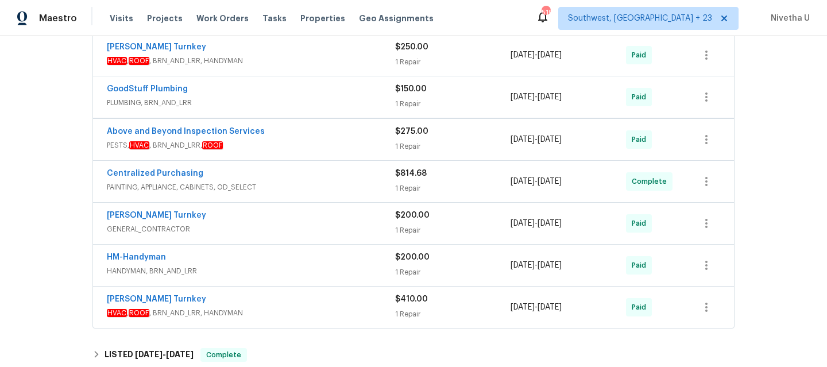
click at [299, 109] on div "GoodStuff Plumbing PLUMBING, BRN_AND_LRR" at bounding box center [251, 97] width 288 height 28
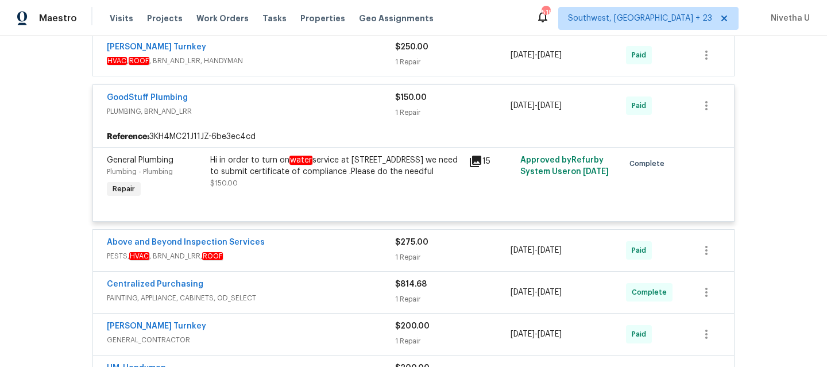
click at [299, 109] on span "PLUMBING, BRN_AND_LRR" at bounding box center [251, 111] width 288 height 11
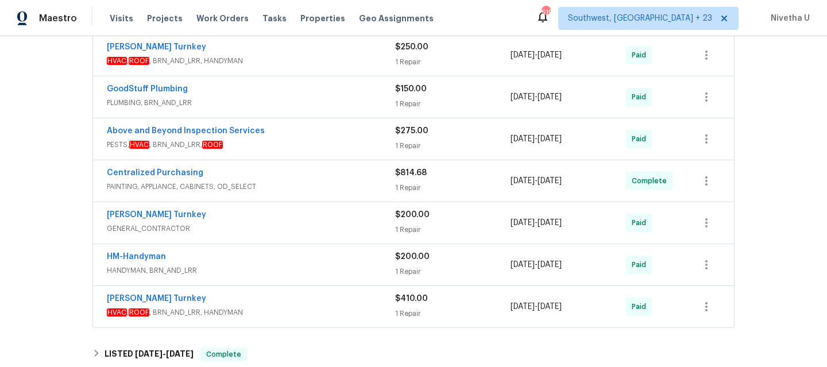
scroll to position [412, 0]
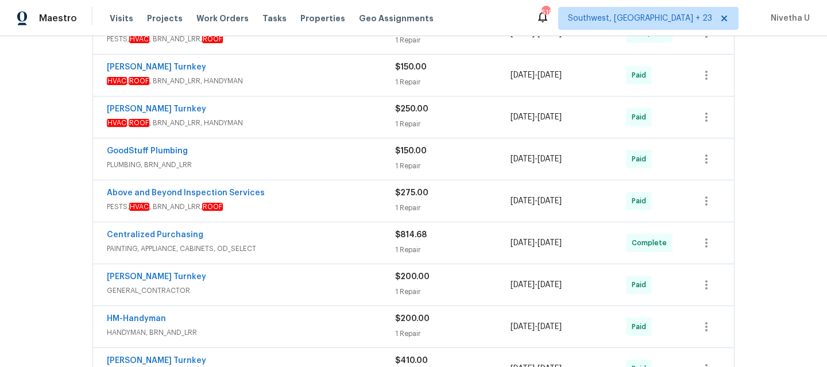
click at [296, 114] on div "[PERSON_NAME] Turnkey" at bounding box center [251, 110] width 288 height 14
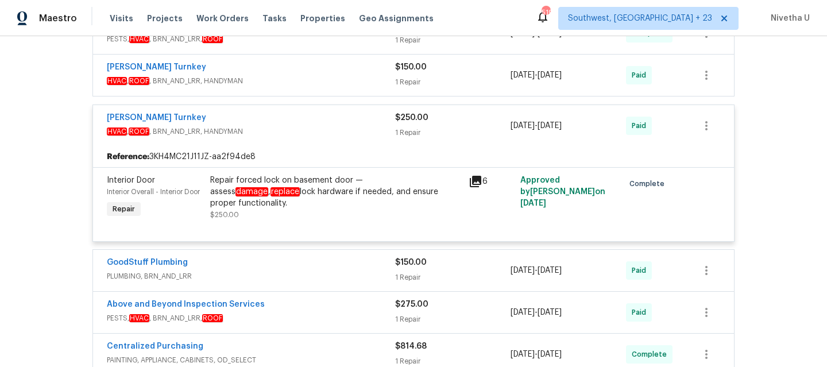
click at [295, 126] on span "HVAC , ROOF , BRN_AND_LRR, HANDYMAN" at bounding box center [251, 131] width 288 height 11
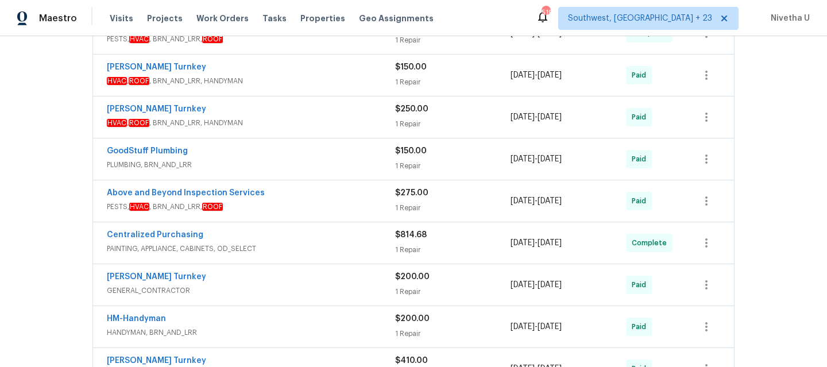
click at [294, 88] on div "[PERSON_NAME] Turnkey HVAC , ROOF , BRN_AND_LRR, HANDYMAN" at bounding box center [251, 75] width 288 height 28
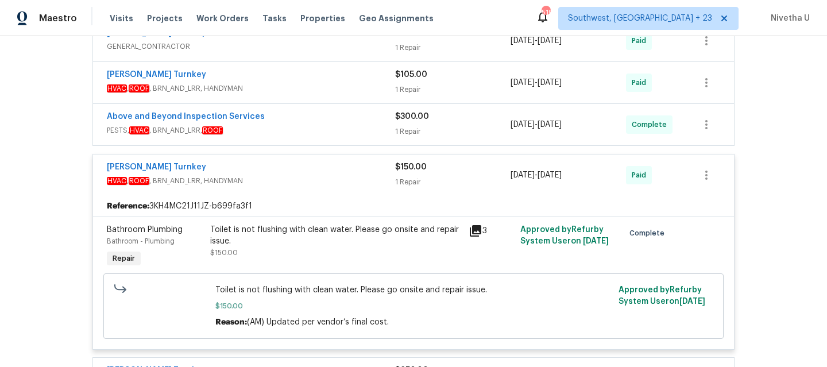
scroll to position [319, 0]
click at [287, 172] on div "[PERSON_NAME] Turnkey" at bounding box center [251, 170] width 288 height 14
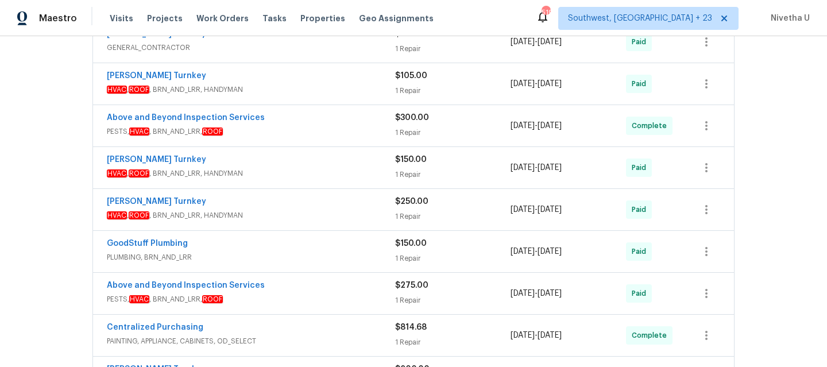
click at [287, 136] on span "PESTS, HVAC , BRN_AND_LRR, ROOF" at bounding box center [251, 131] width 288 height 11
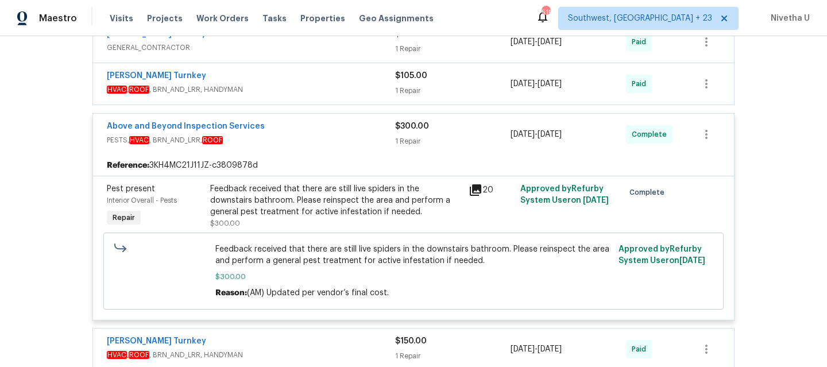
click at [287, 136] on span "PESTS, HVAC , BRN_AND_LRR, ROOF" at bounding box center [251, 139] width 288 height 11
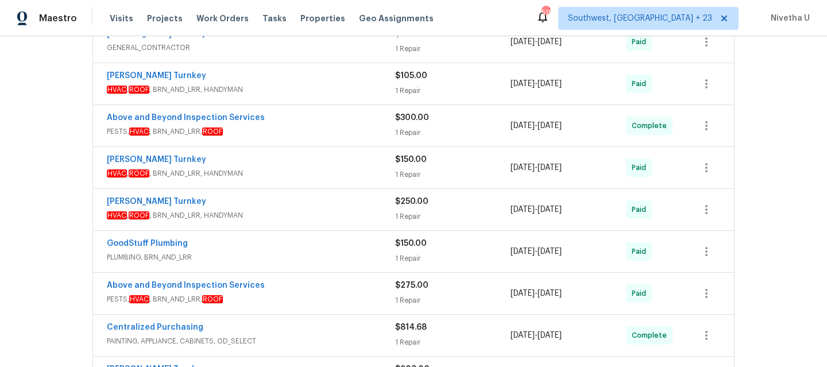
click at [285, 95] on div "[PERSON_NAME] Turnkey HVAC , ROOF , BRN_AND_LRR, HANDYMAN" at bounding box center [251, 84] width 288 height 28
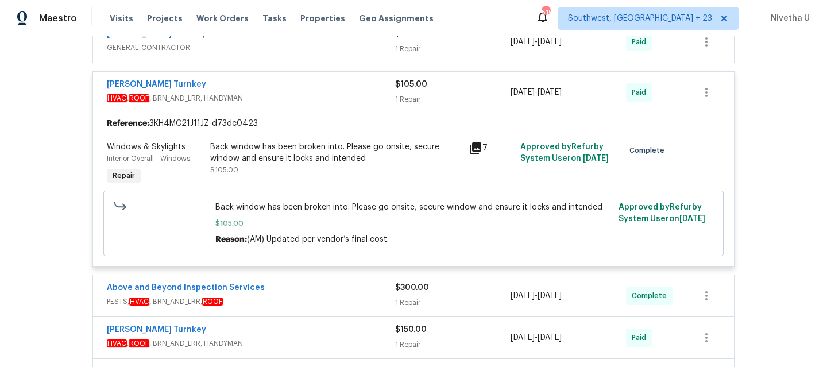
click at [285, 95] on span "HVAC , ROOF , BRN_AND_LRR, HANDYMAN" at bounding box center [251, 97] width 288 height 11
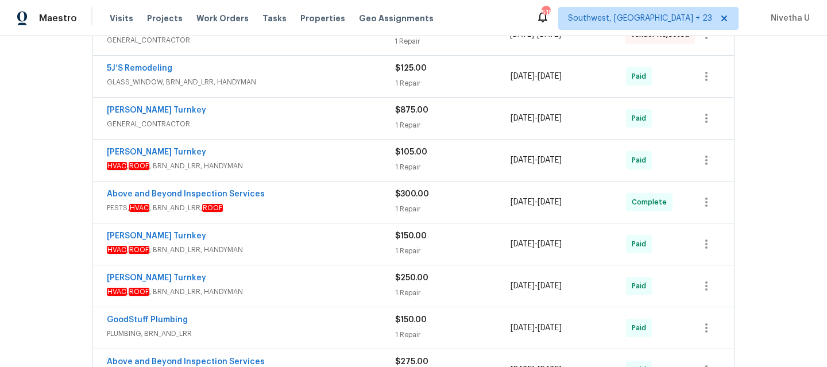
scroll to position [242, 0]
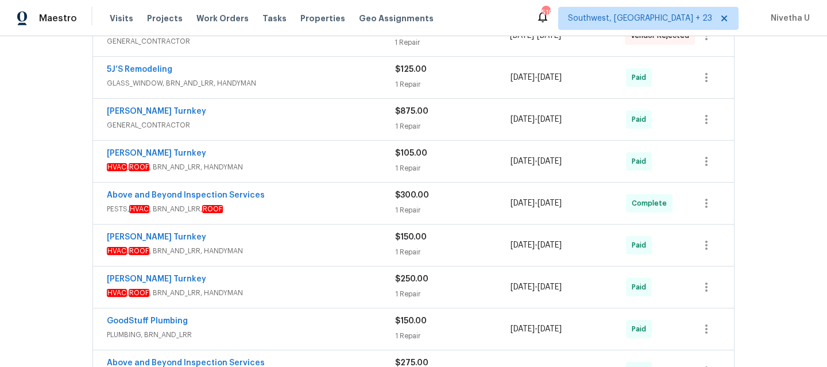
click at [285, 130] on span "GENERAL_CONTRACTOR" at bounding box center [251, 124] width 288 height 11
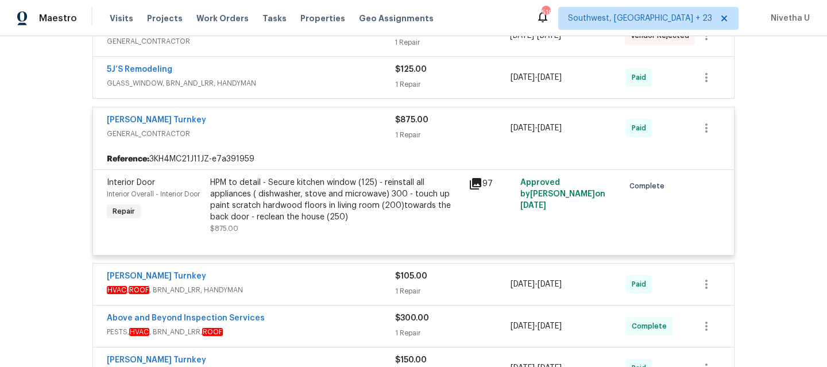
click at [285, 127] on div "[PERSON_NAME] Turnkey" at bounding box center [251, 121] width 288 height 14
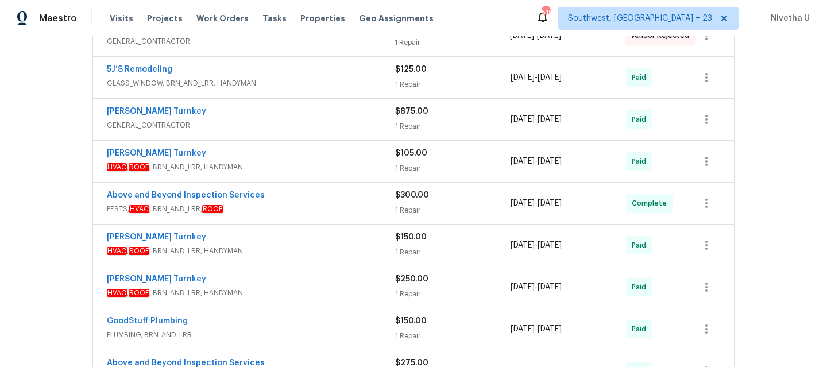
scroll to position [180, 0]
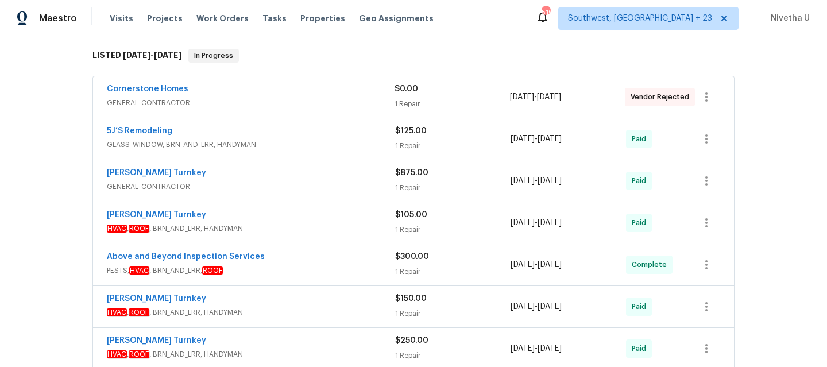
click at [285, 142] on span "GLASS_WINDOW, BRN_AND_LRR, HANDYMAN" at bounding box center [251, 144] width 288 height 11
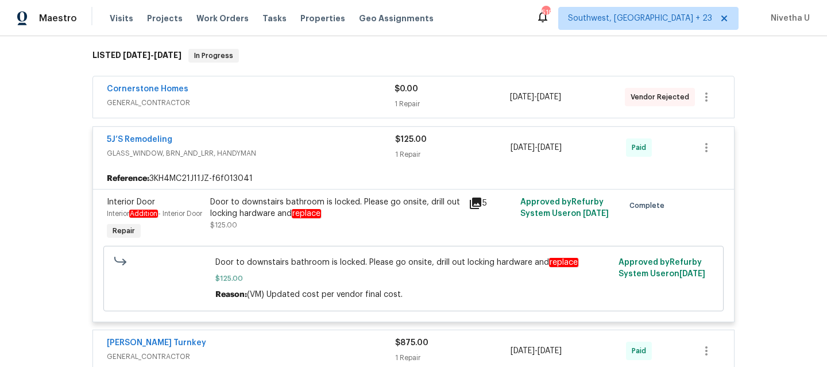
click at [285, 142] on div "5J’S Remodeling" at bounding box center [251, 141] width 288 height 14
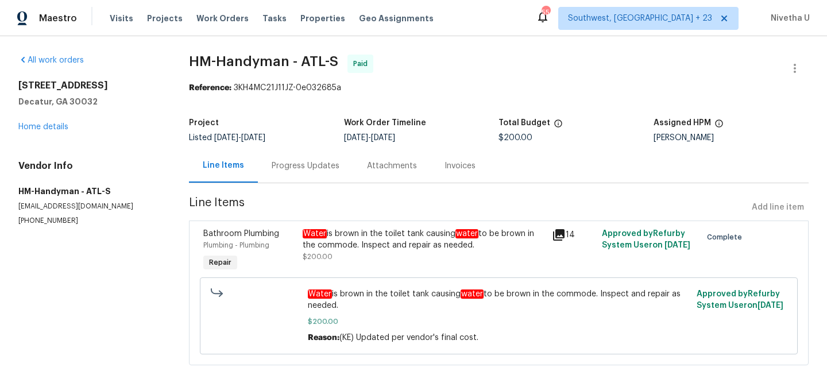
click at [307, 166] on div "Progress Updates" at bounding box center [306, 165] width 68 height 11
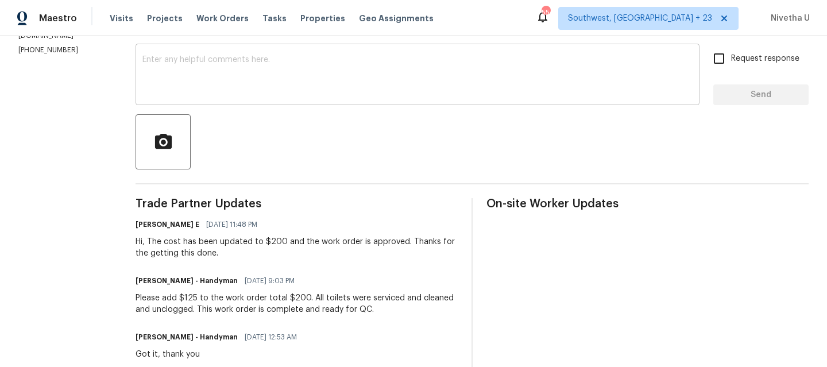
scroll to position [190, 0]
